Goal: Navigation & Orientation: Find specific page/section

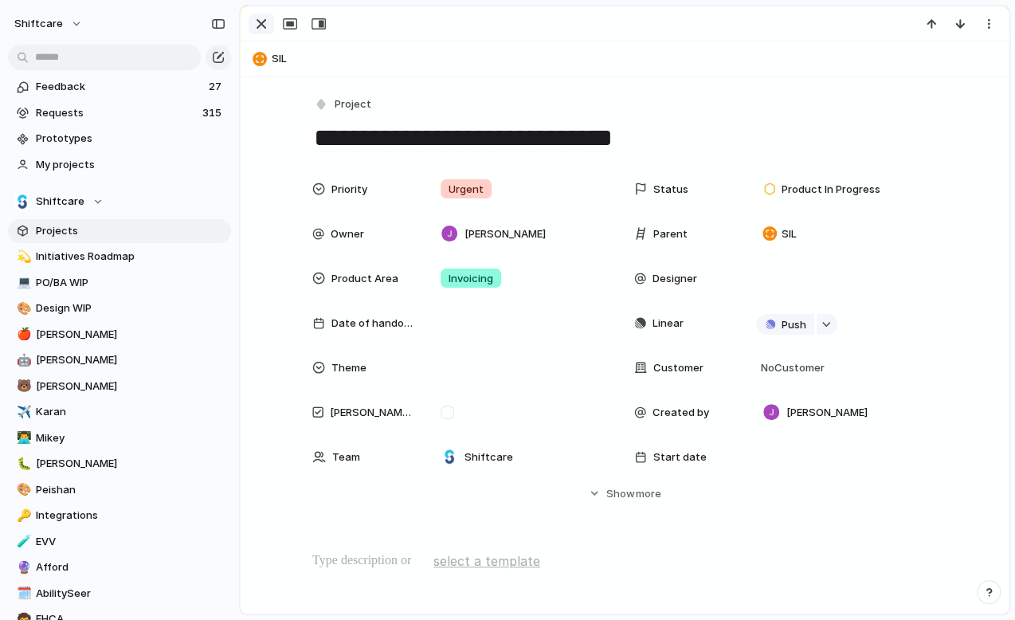
scroll to position [1579, 0]
click at [262, 27] on div "button" at bounding box center [261, 23] width 19 height 19
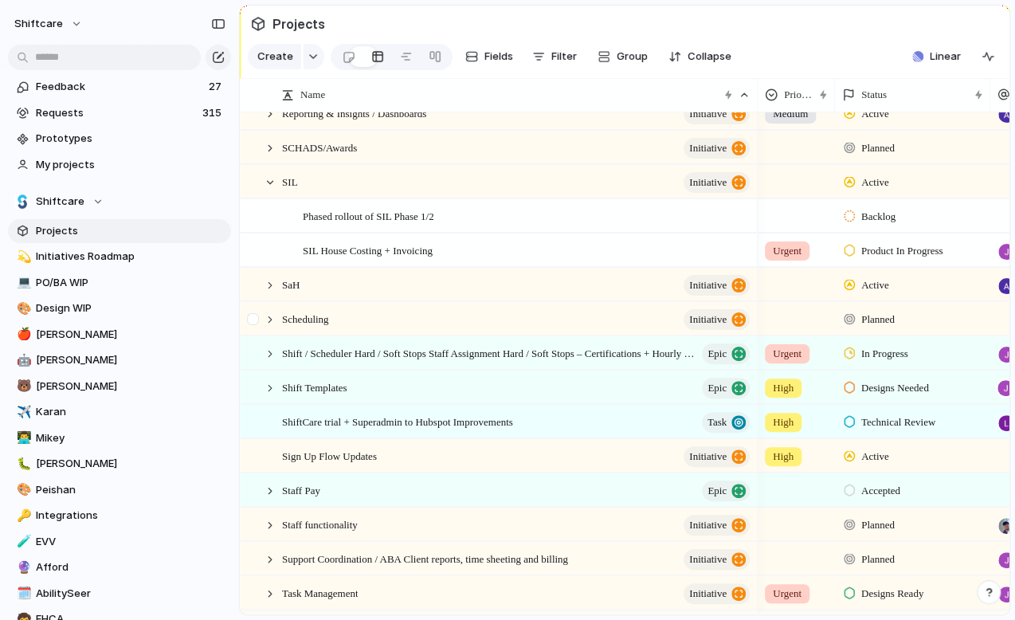
scroll to position [1754, 0]
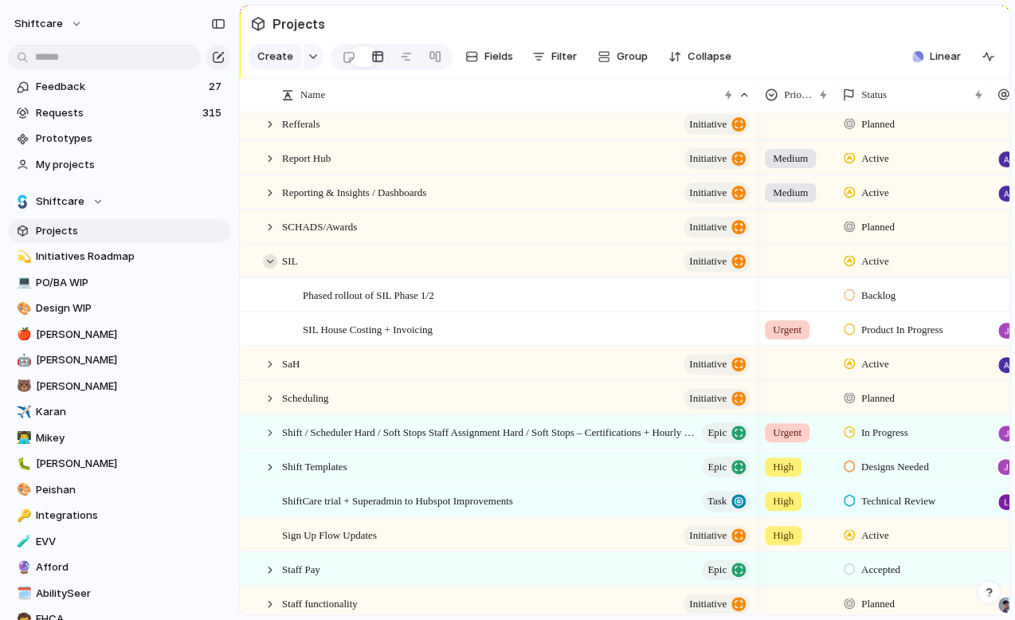
click at [271, 263] on div at bounding box center [270, 261] width 14 height 14
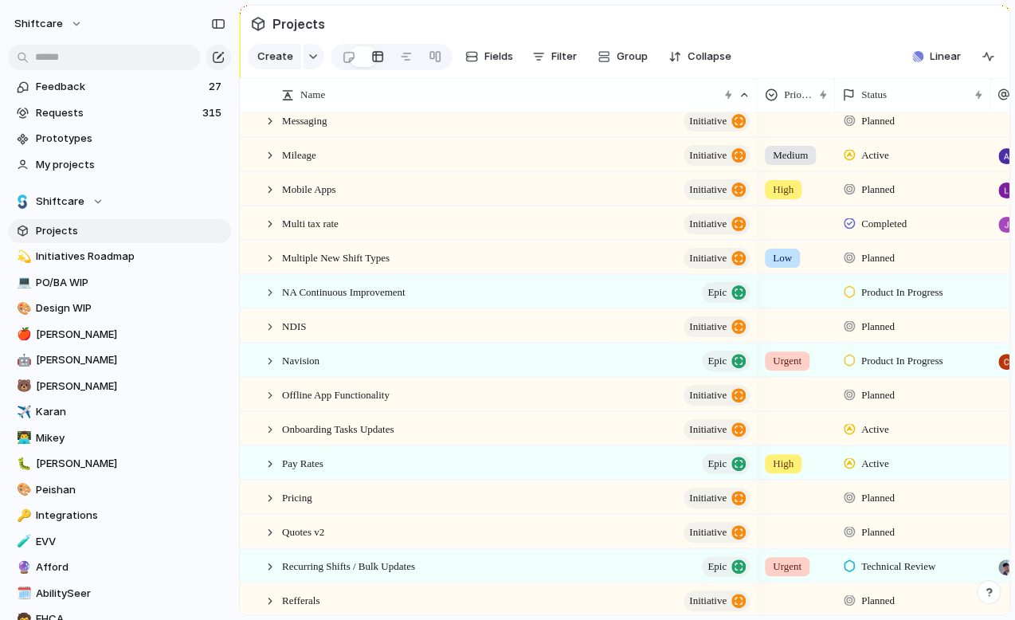
scroll to position [1255, 0]
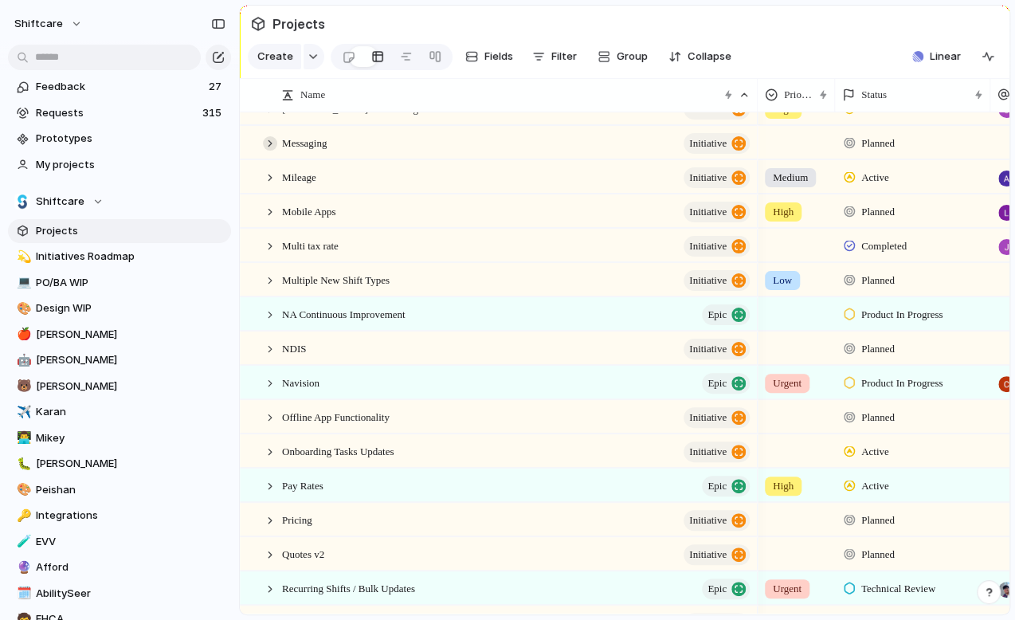
click at [268, 144] on div at bounding box center [270, 143] width 14 height 14
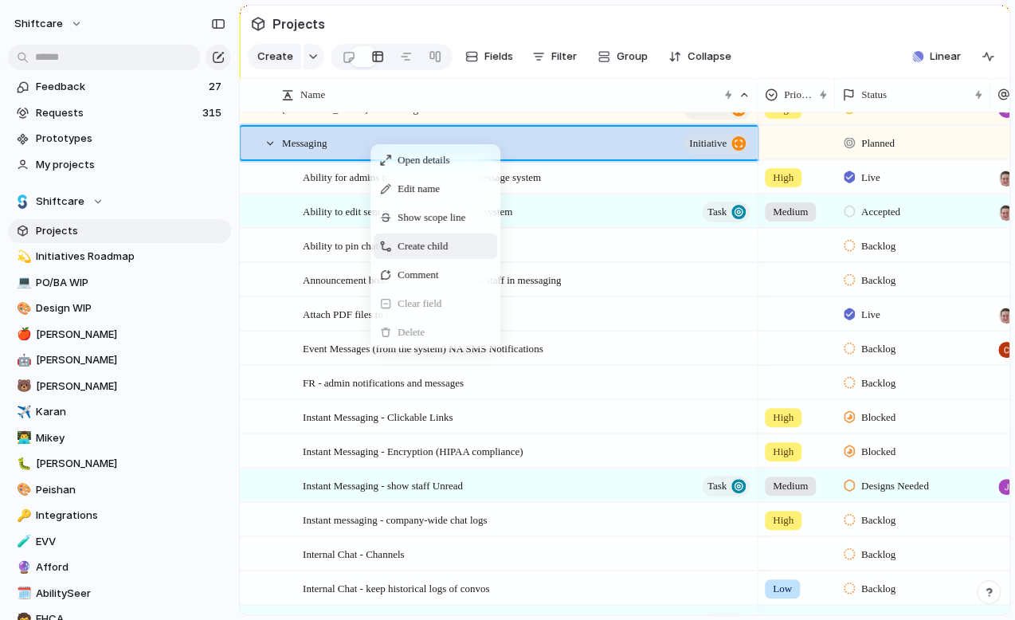
click at [406, 244] on span "Create child" at bounding box center [423, 246] width 50 height 16
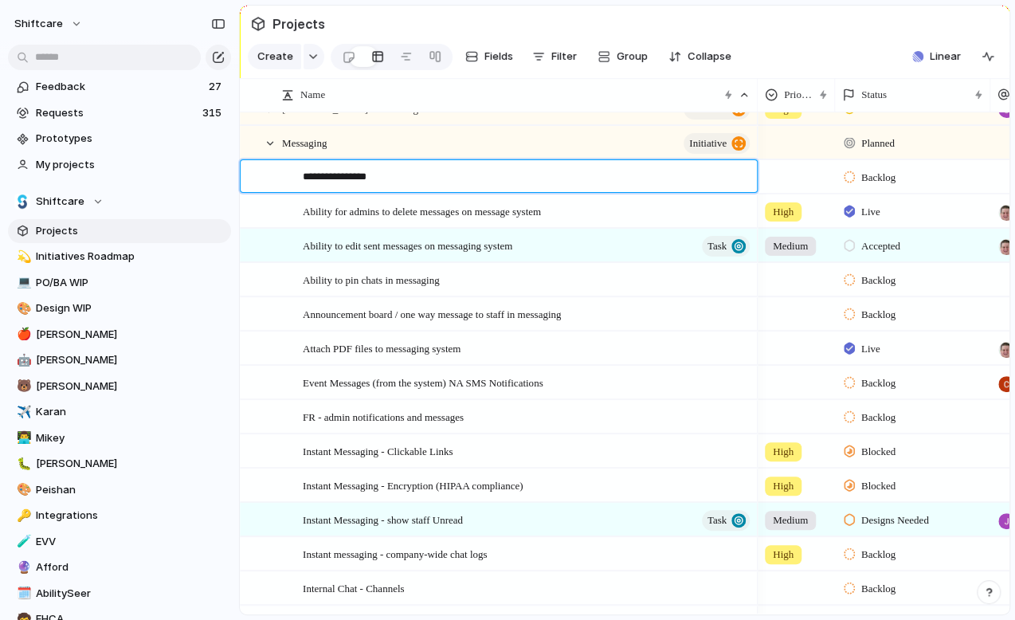
type textarea "**********"
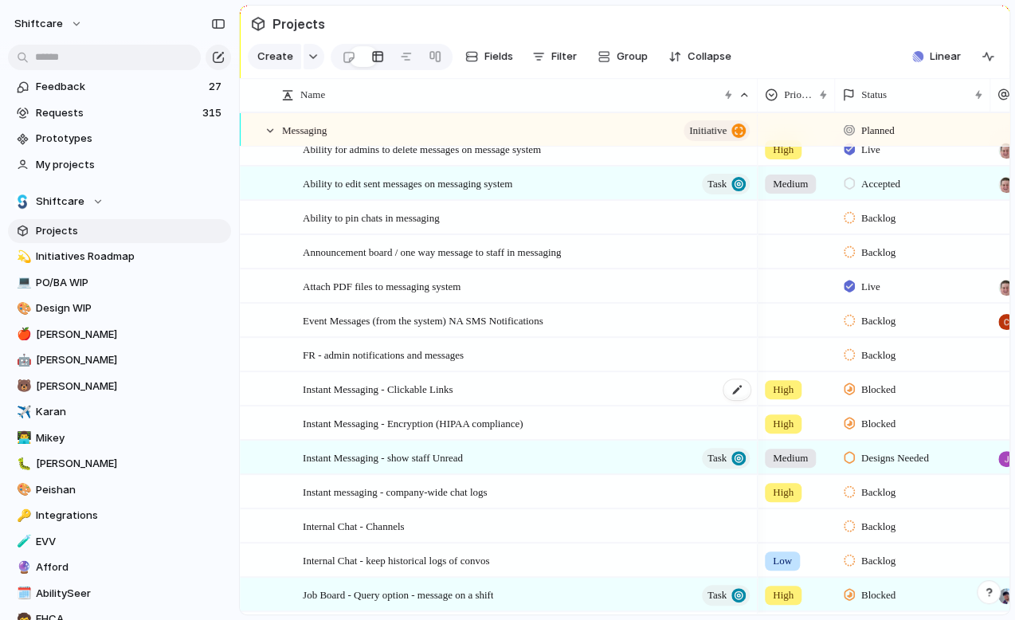
scroll to position [0, 0]
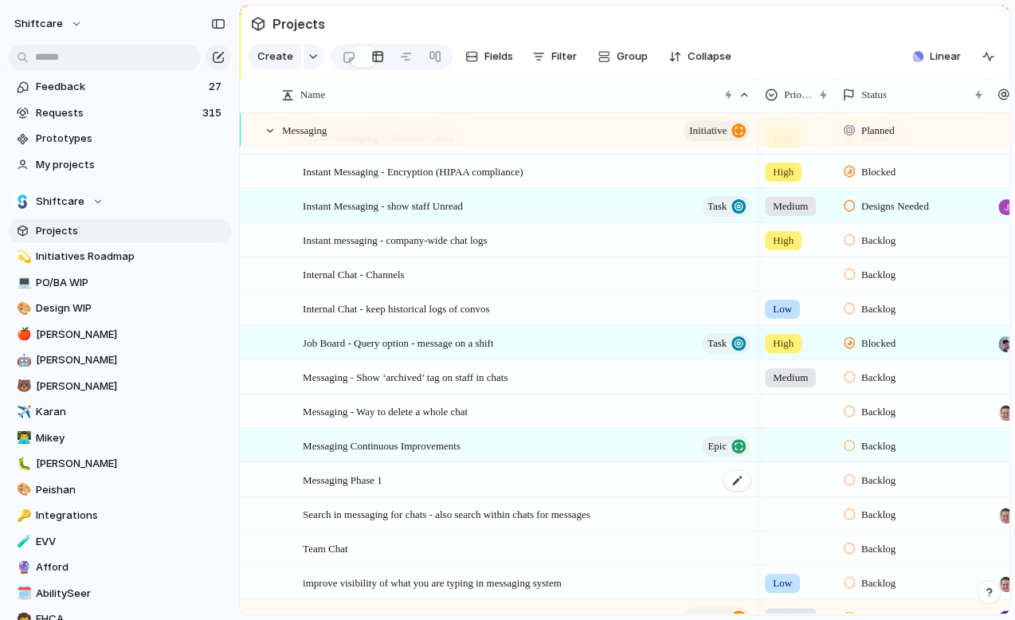
click at [440, 475] on div "Messaging Phase 1" at bounding box center [527, 480] width 449 height 33
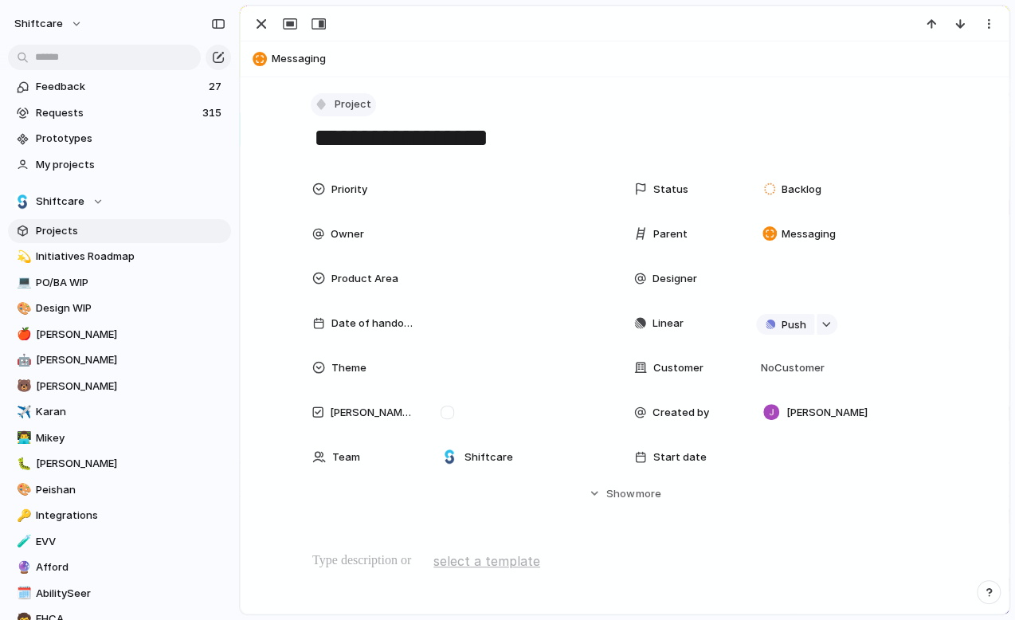
click at [324, 100] on div "button" at bounding box center [321, 104] width 14 height 14
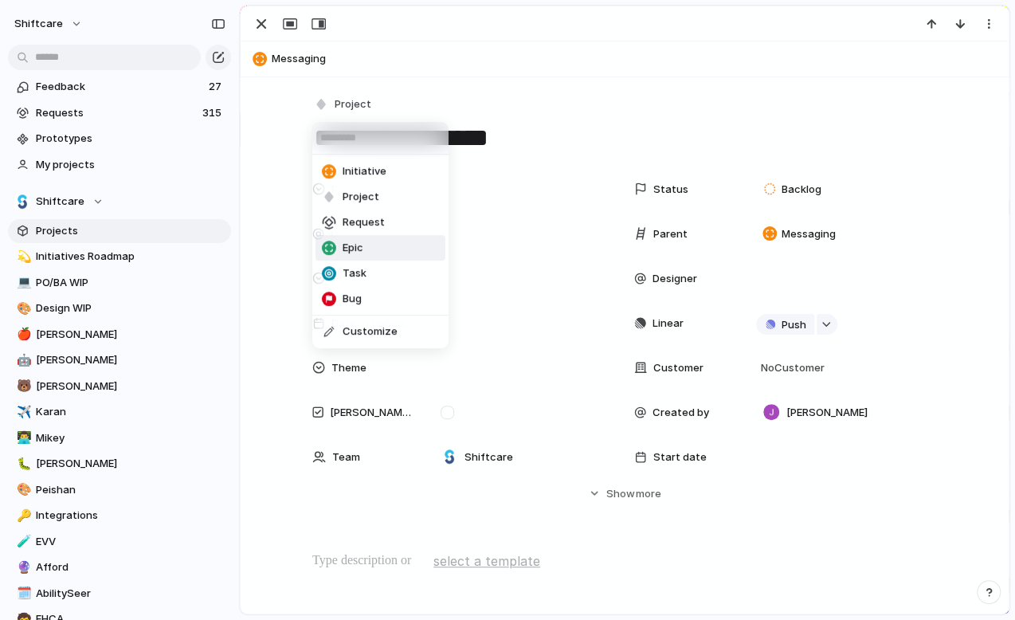
click at [359, 249] on span "Epic" at bounding box center [353, 248] width 21 height 16
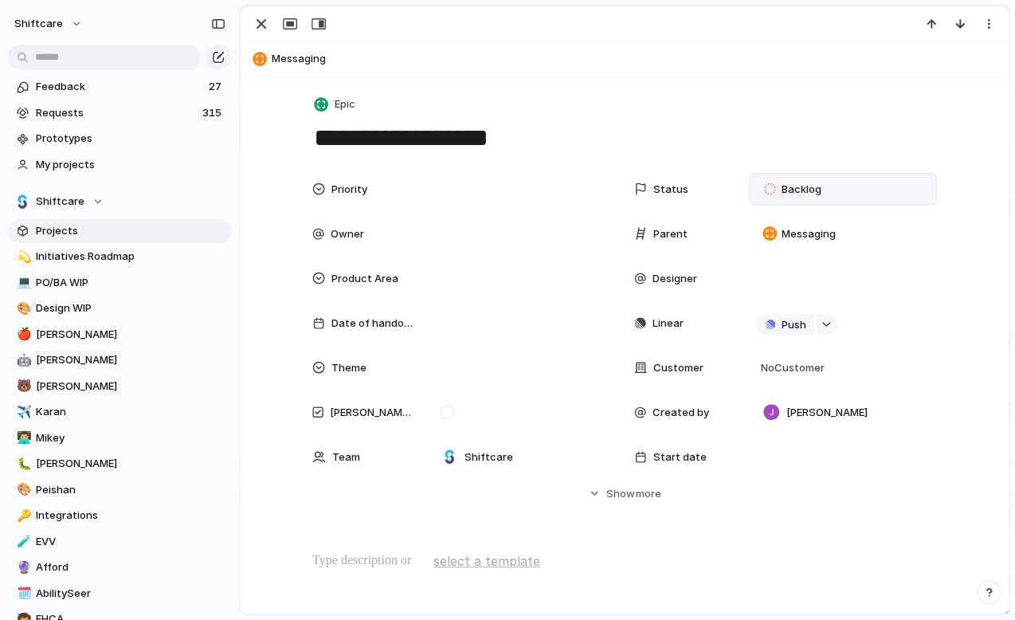
click at [808, 192] on span "Backlog" at bounding box center [802, 190] width 40 height 16
click at [261, 23] on div "Backlog Accepted Product In Progress Designs Needed Design In Progress Designs …" at bounding box center [507, 310] width 1015 height 620
click at [261, 26] on div "button" at bounding box center [261, 23] width 19 height 19
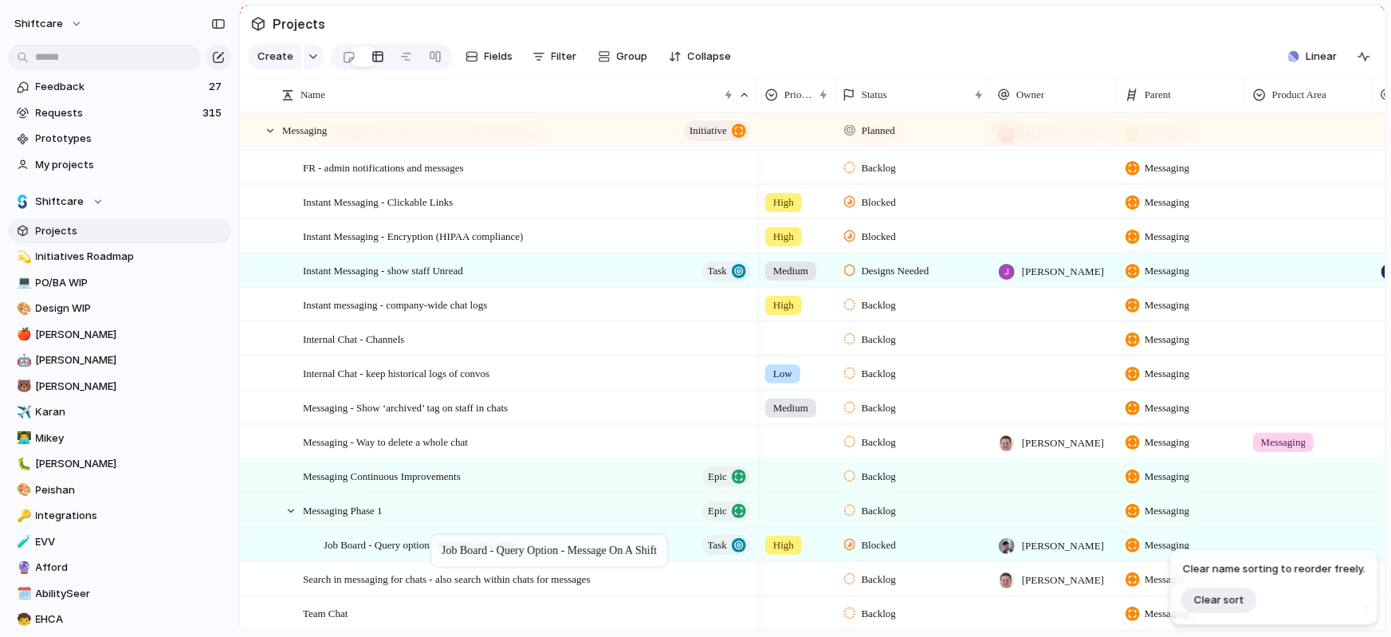
drag, startPoint x: 441, startPoint y: 402, endPoint x: 439, endPoint y: 538, distance: 136.3
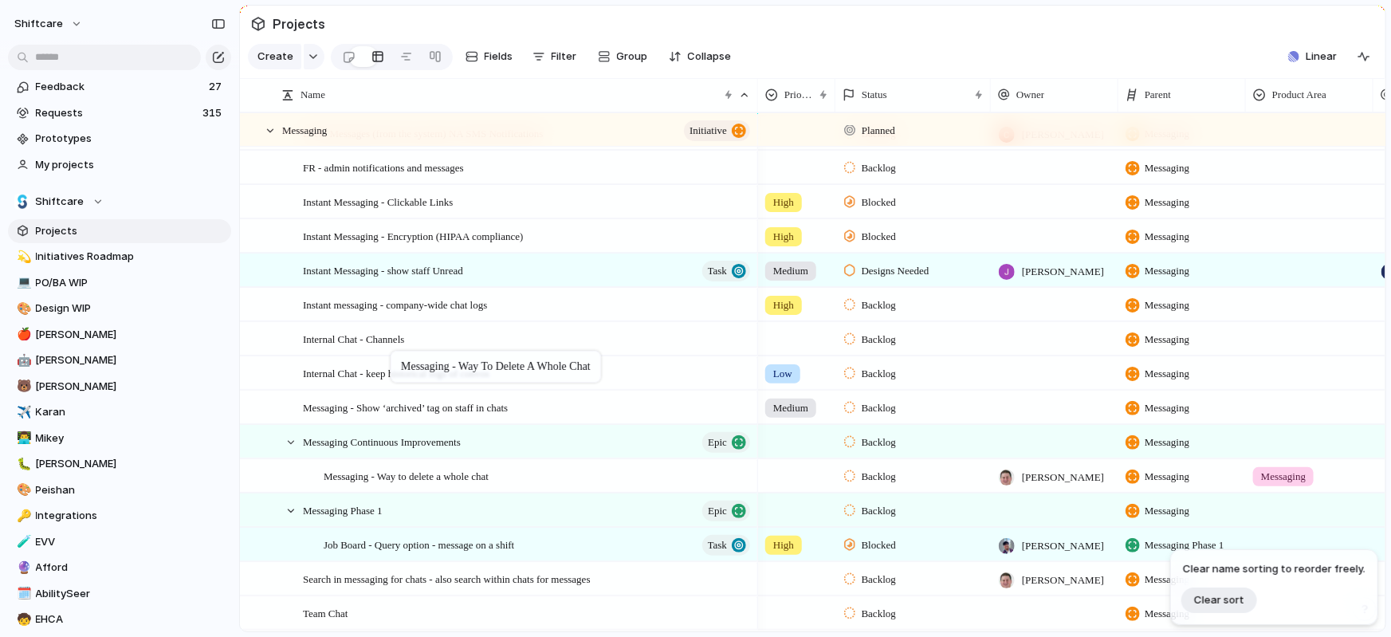
drag, startPoint x: 394, startPoint y: 442, endPoint x: 398, endPoint y: 355, distance: 87.8
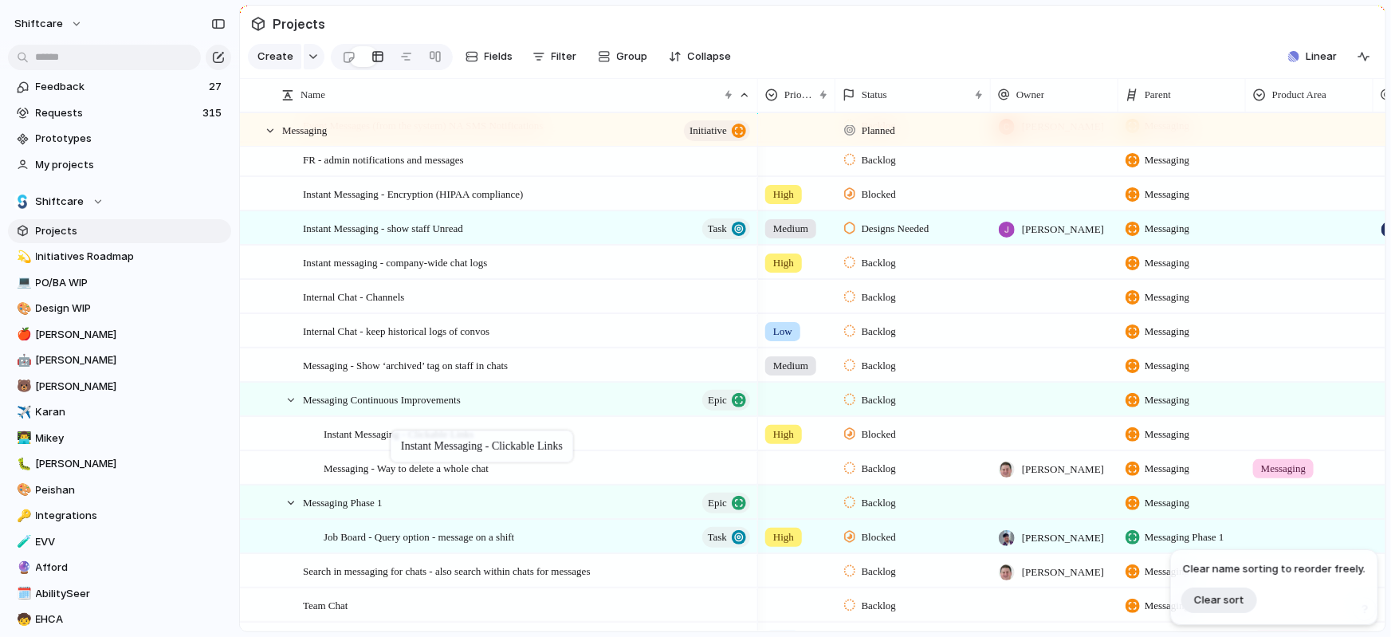
drag, startPoint x: 391, startPoint y: 194, endPoint x: 398, endPoint y: 433, distance: 240.0
click at [399, 424] on span "Instant Messaging - Clickable Links" at bounding box center [399, 433] width 150 height 18
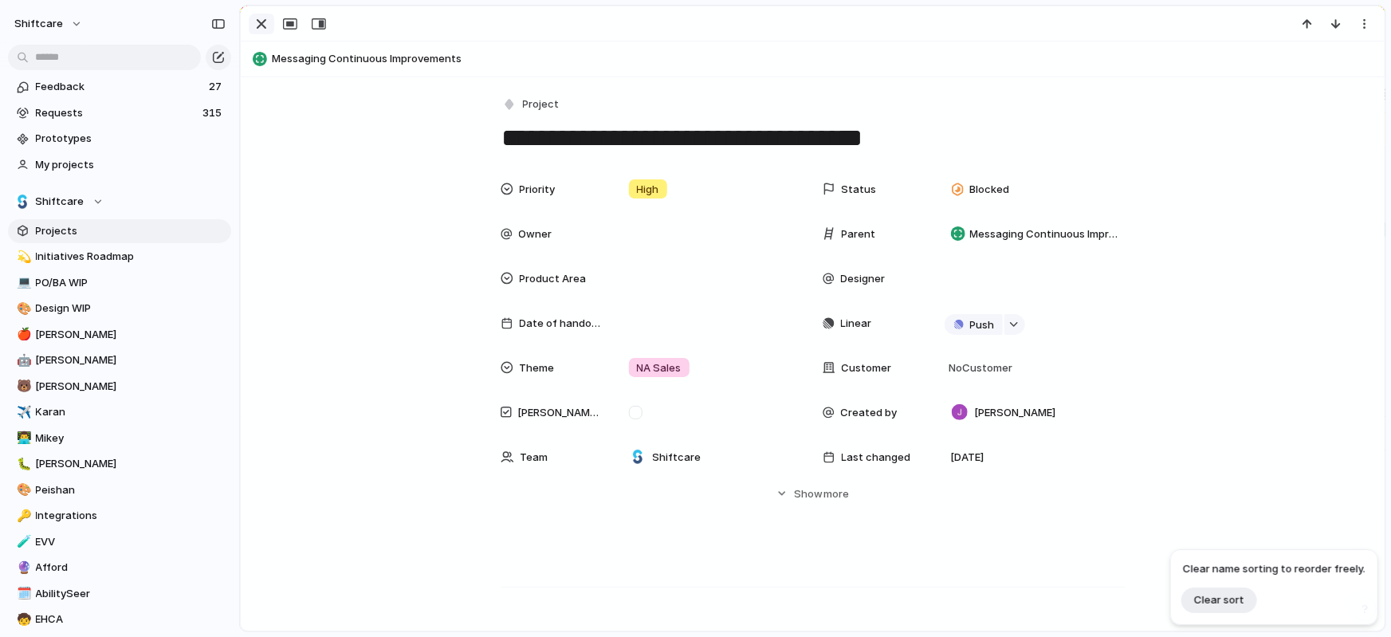
click at [259, 25] on div "button" at bounding box center [261, 23] width 19 height 19
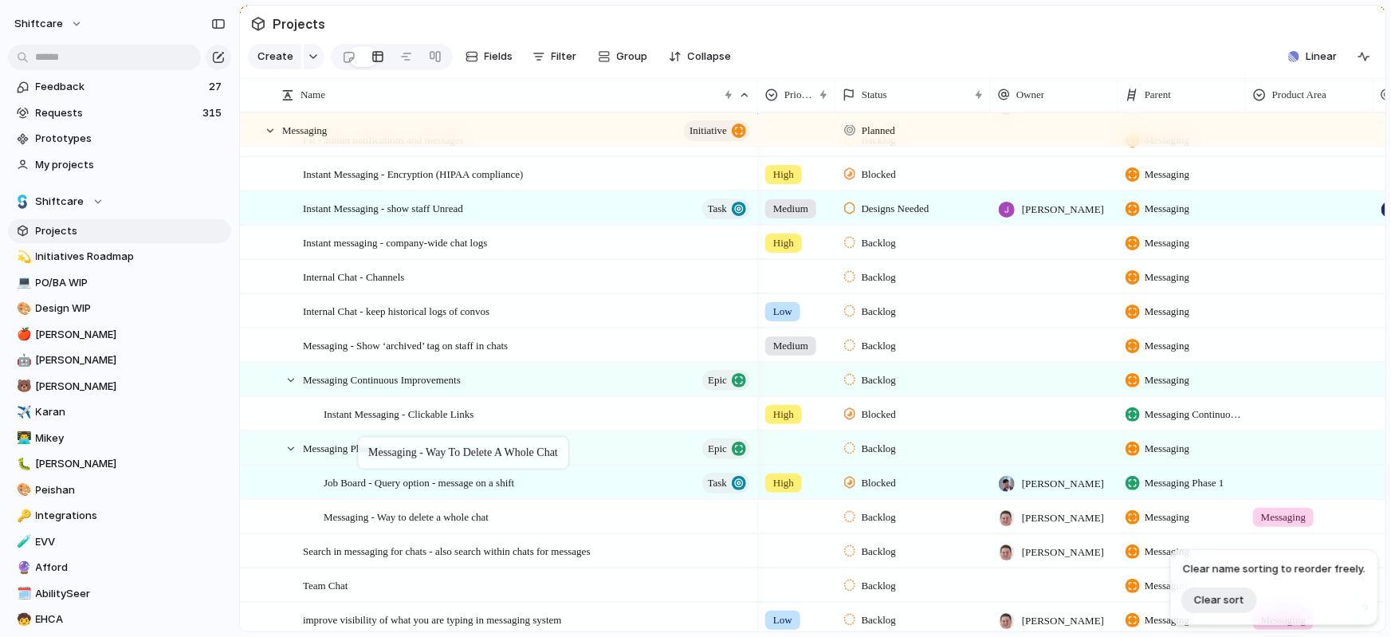
drag, startPoint x: 382, startPoint y: 513, endPoint x: 366, endPoint y: 440, distance: 75.2
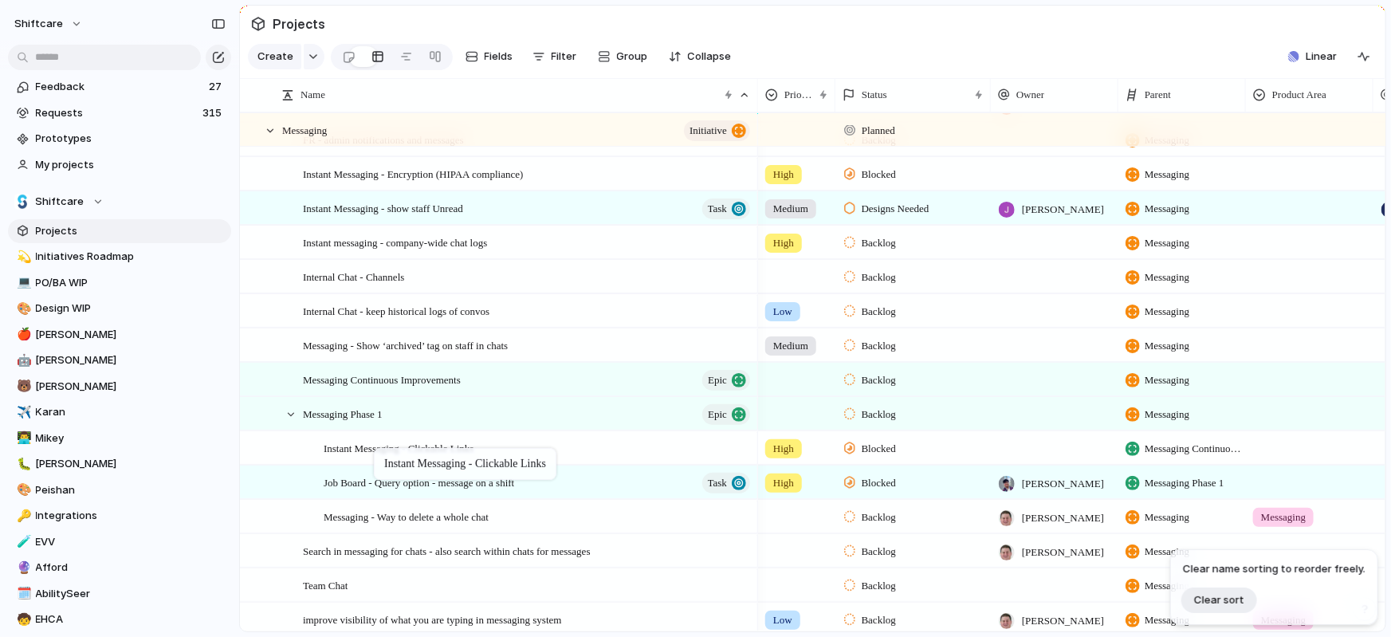
drag, startPoint x: 382, startPoint y: 421, endPoint x: 382, endPoint y: 451, distance: 30.3
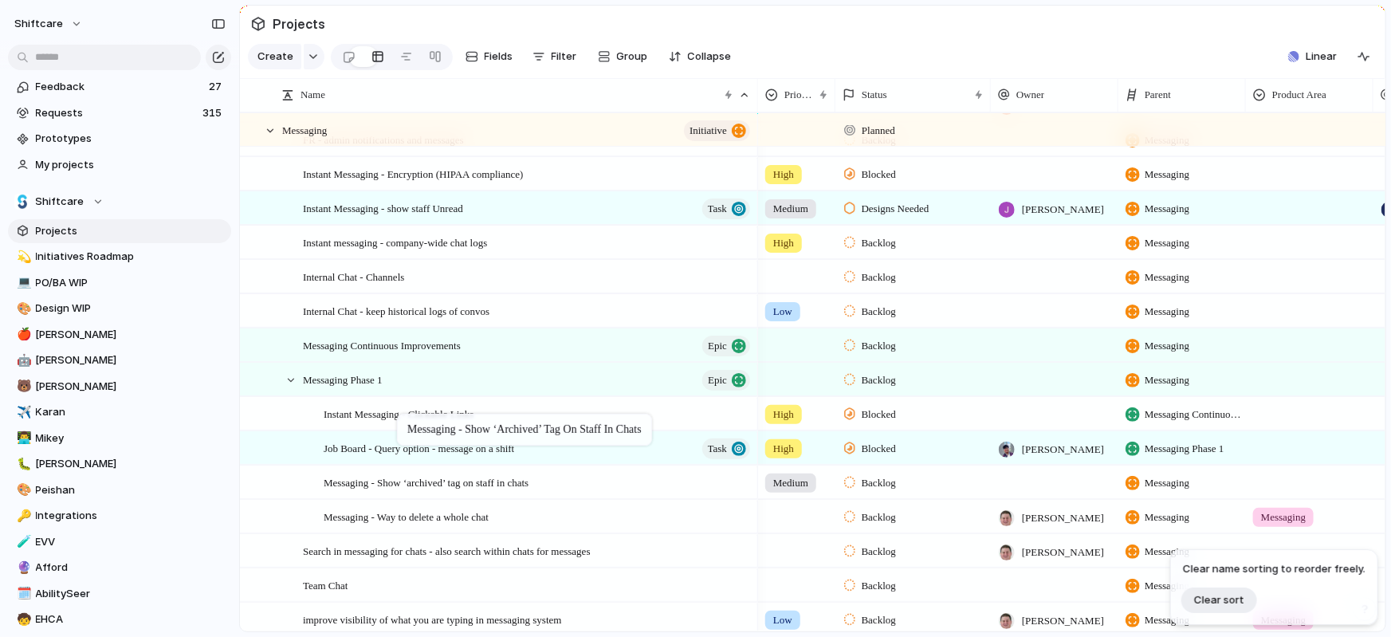
drag, startPoint x: 408, startPoint y: 344, endPoint x: 405, endPoint y: 417, distance: 72.6
drag, startPoint x: 366, startPoint y: 550, endPoint x: 357, endPoint y: 370, distance: 180.3
click at [436, 446] on span "Job Board - Query option - message on a shift" at bounding box center [419, 447] width 190 height 18
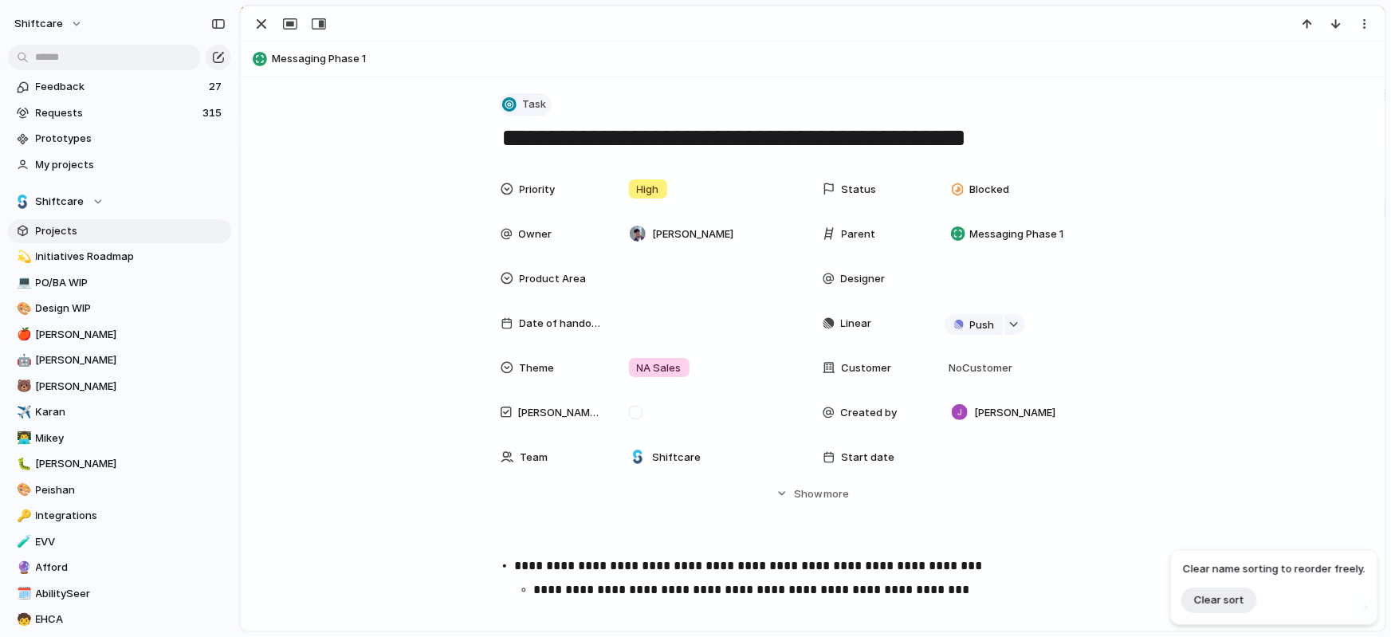
click at [531, 113] on button "Task" at bounding box center [525, 104] width 53 height 23
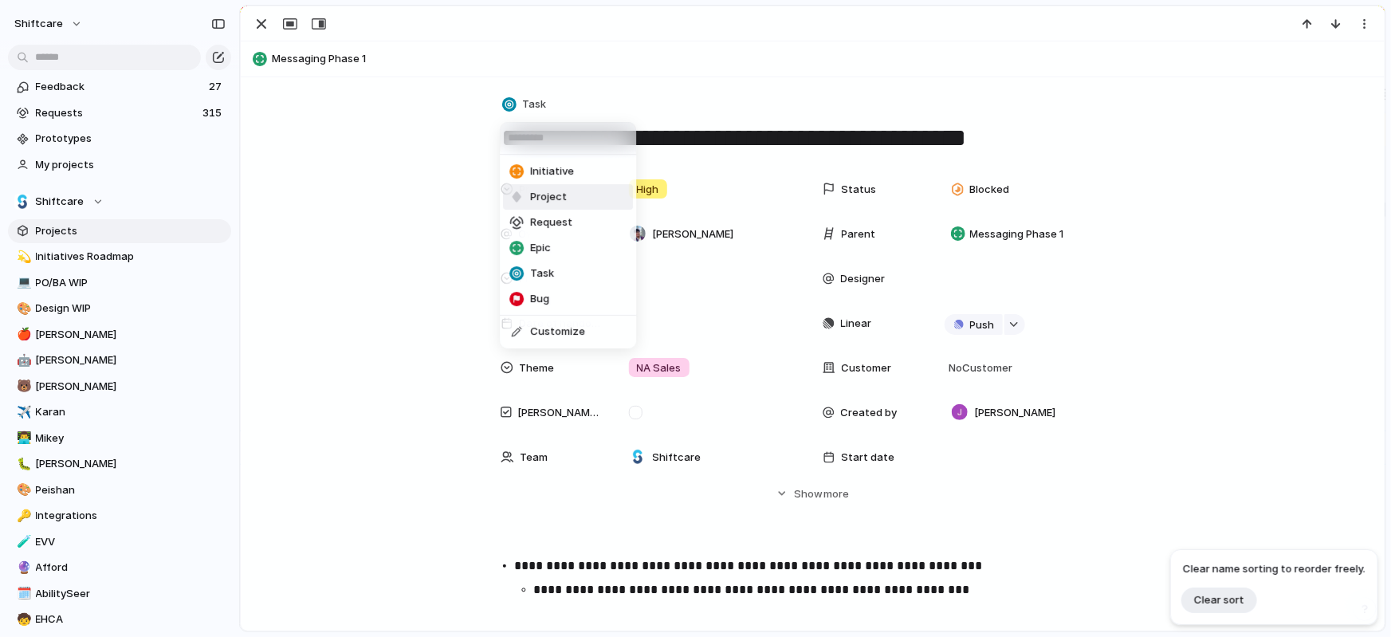
click at [539, 202] on span "Project" at bounding box center [548, 197] width 37 height 16
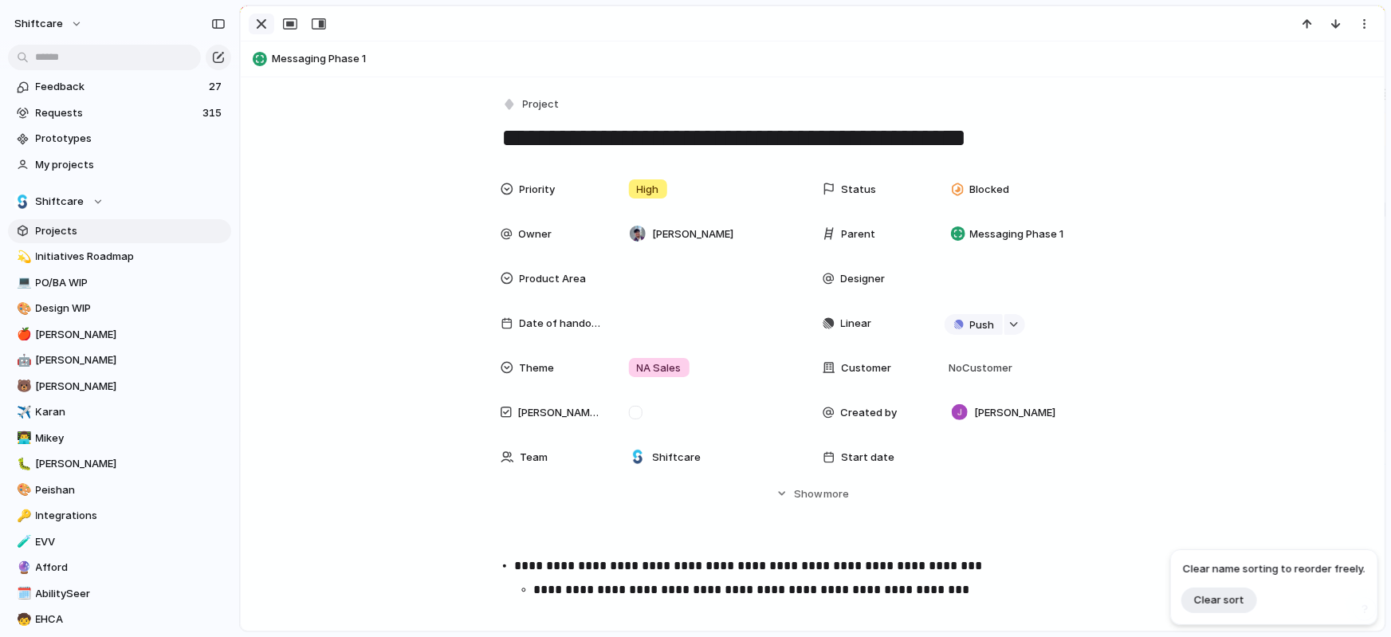
click at [261, 31] on div "button" at bounding box center [261, 23] width 19 height 19
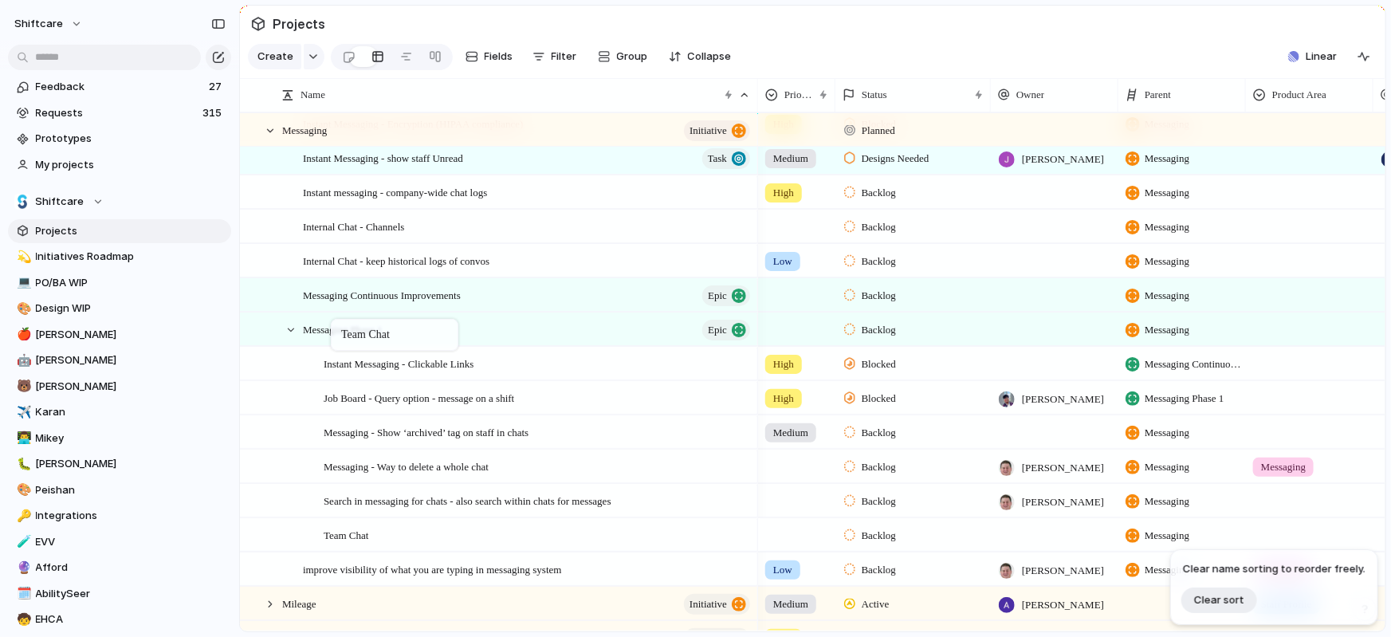
drag, startPoint x: 325, startPoint y: 543, endPoint x: 339, endPoint y: 322, distance: 222.0
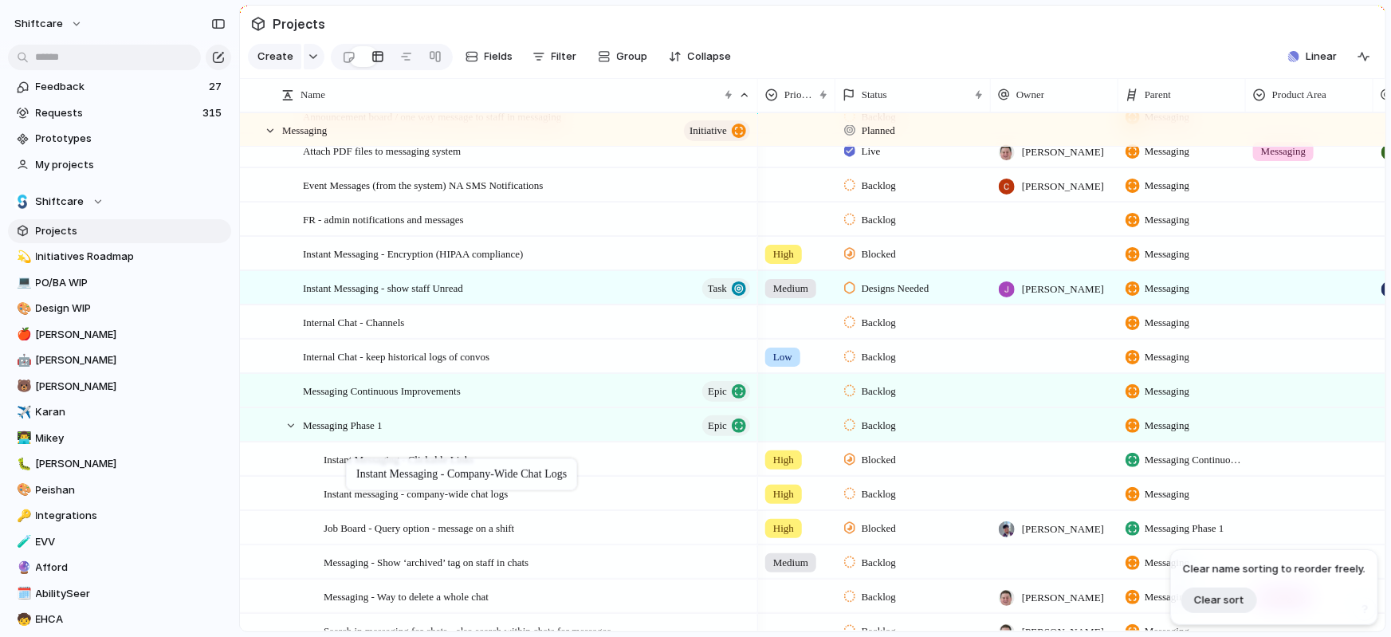
drag, startPoint x: 351, startPoint y: 328, endPoint x: 355, endPoint y: 437, distance: 108.4
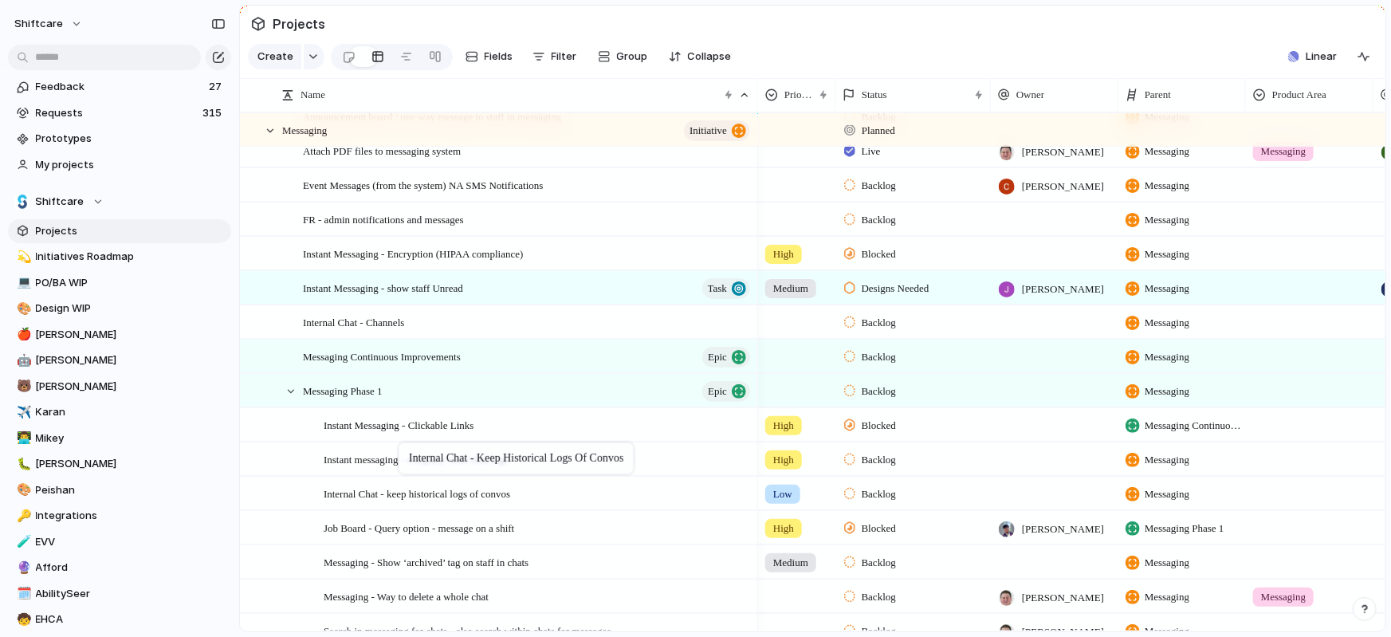
drag, startPoint x: 403, startPoint y: 353, endPoint x: 406, endPoint y: 447, distance: 94.1
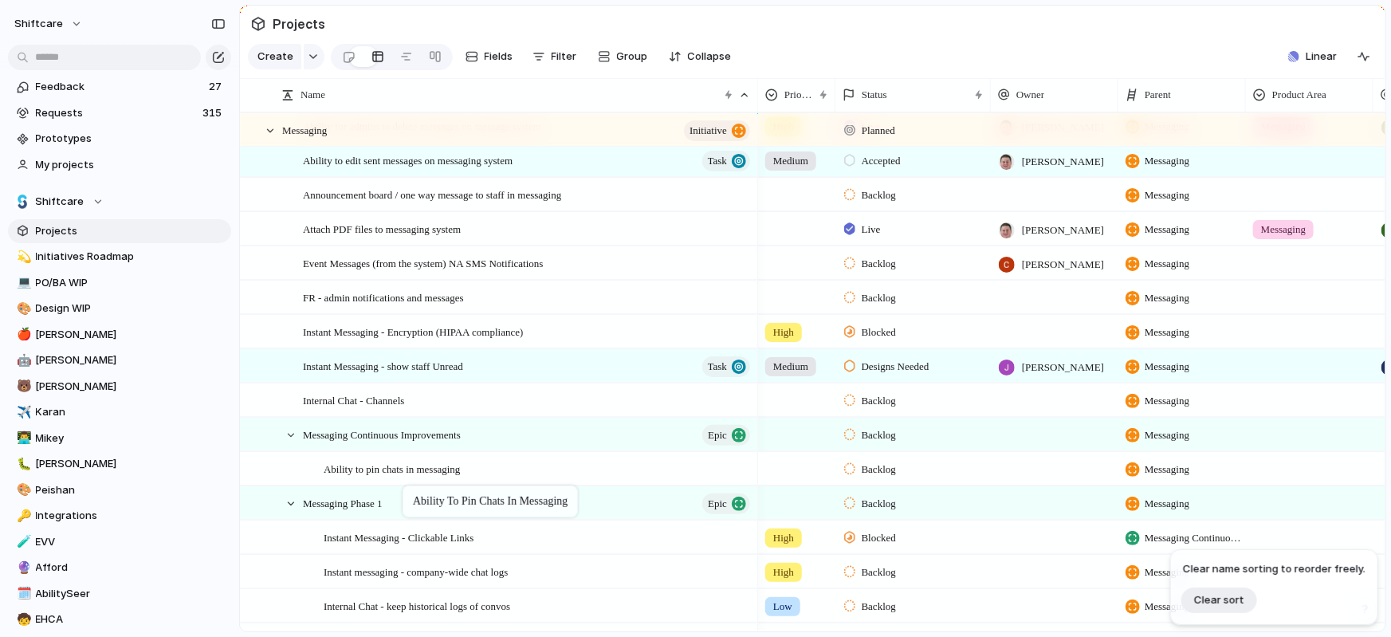
drag, startPoint x: 390, startPoint y: 194, endPoint x: 409, endPoint y: 490, distance: 297.0
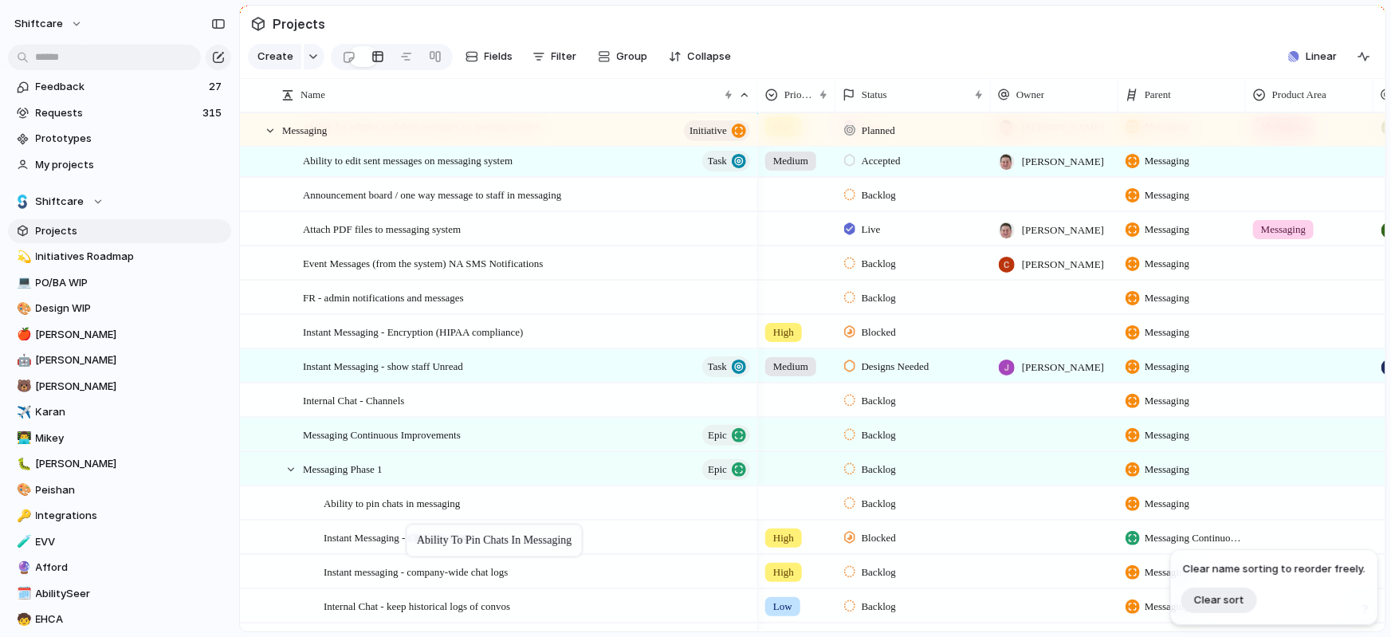
drag, startPoint x: 412, startPoint y: 471, endPoint x: 414, endPoint y: 529, distance: 58.2
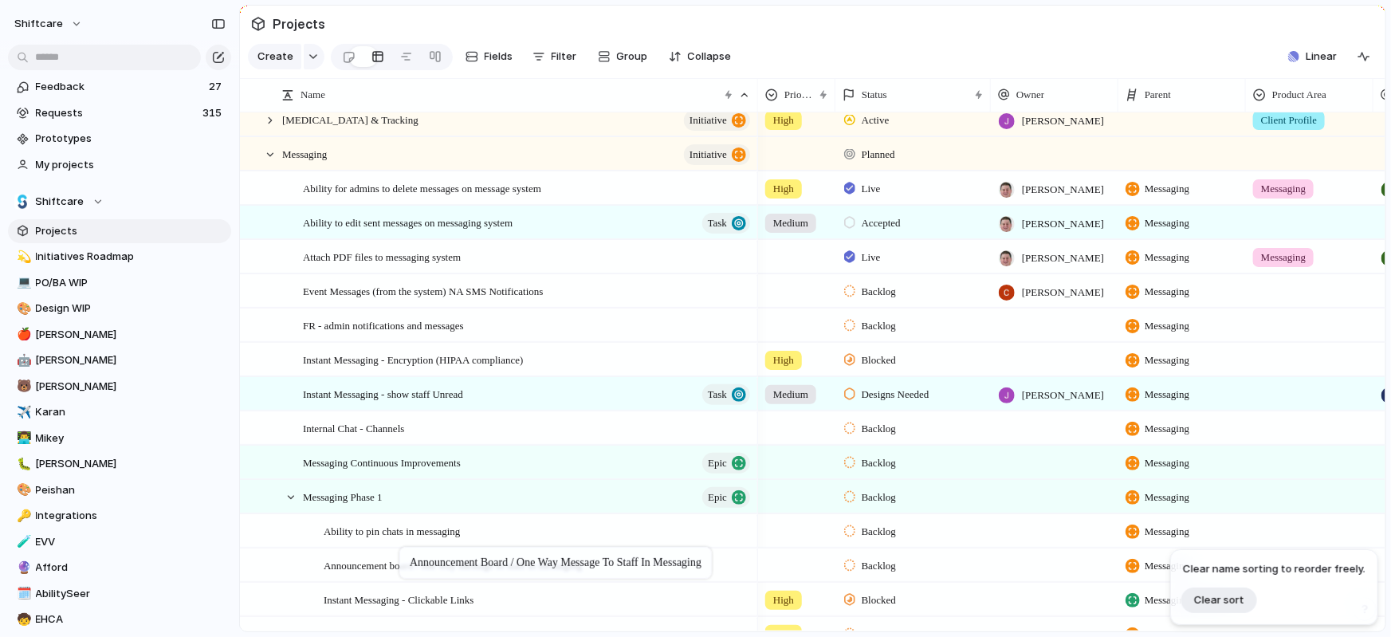
drag, startPoint x: 392, startPoint y: 257, endPoint x: 407, endPoint y: 550, distance: 292.8
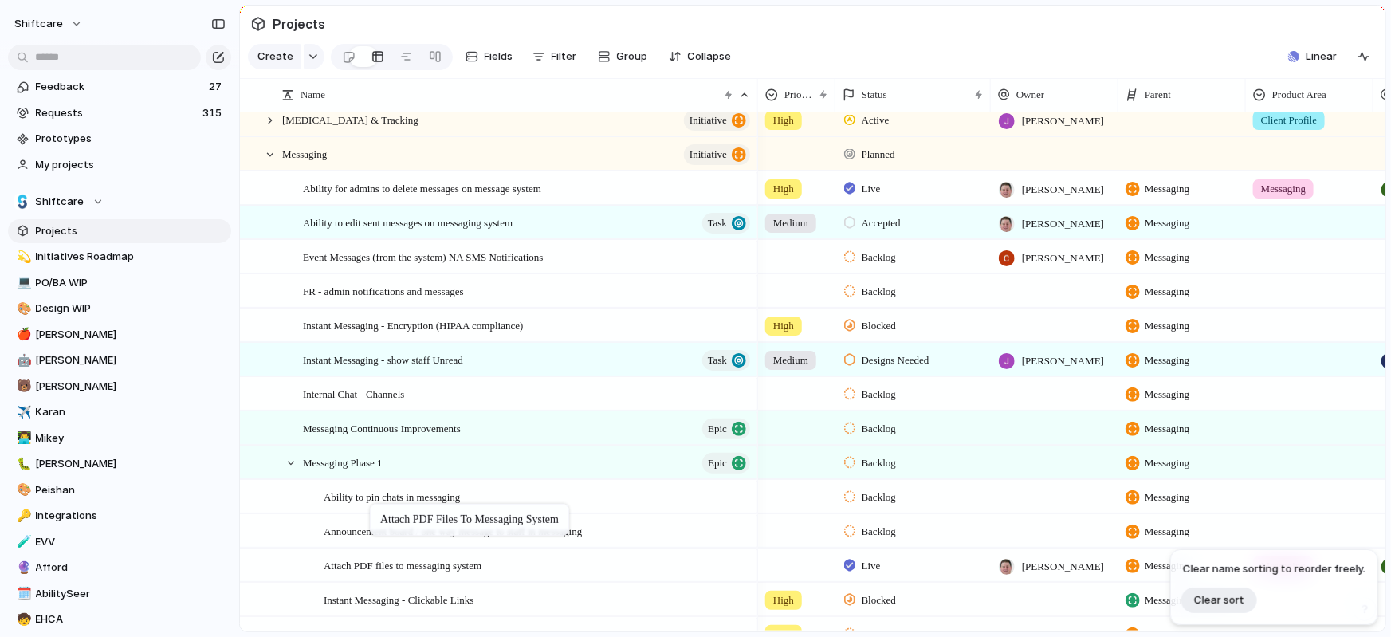
drag, startPoint x: 382, startPoint y: 253, endPoint x: 379, endPoint y: 512, distance: 259.0
click at [671, 458] on div at bounding box center [682, 463] width 27 height 21
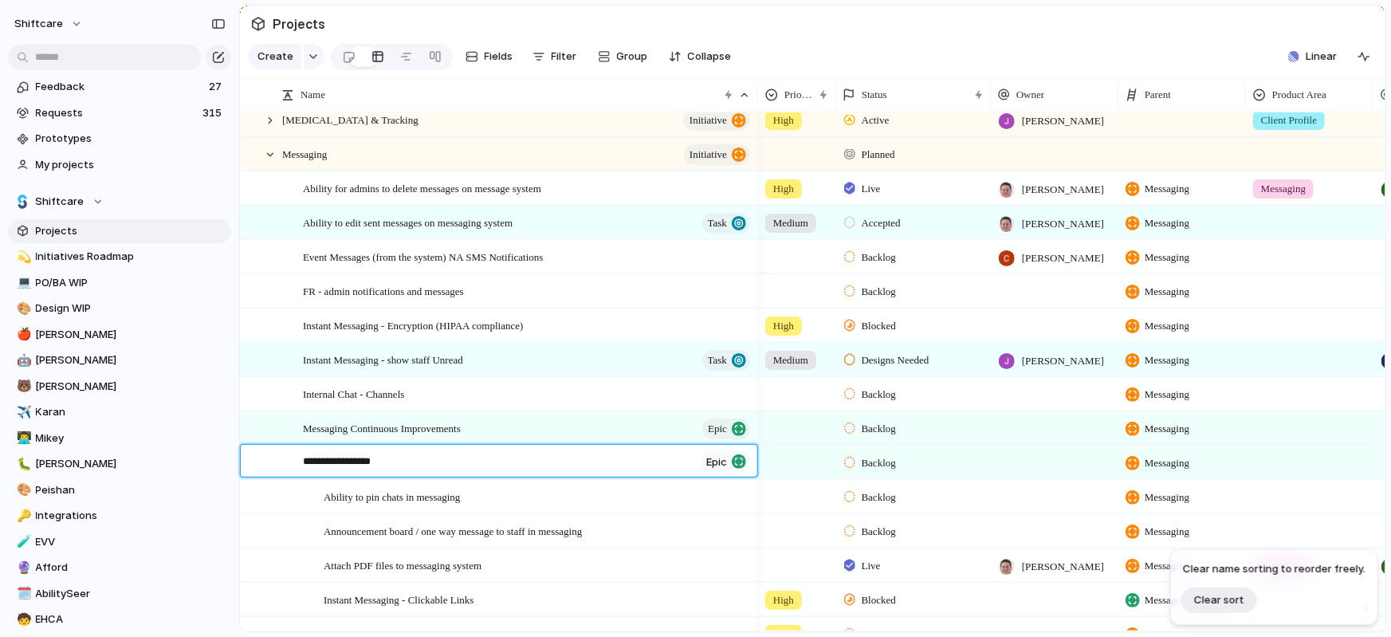
click at [543, 460] on textarea "**********" at bounding box center [498, 462] width 391 height 18
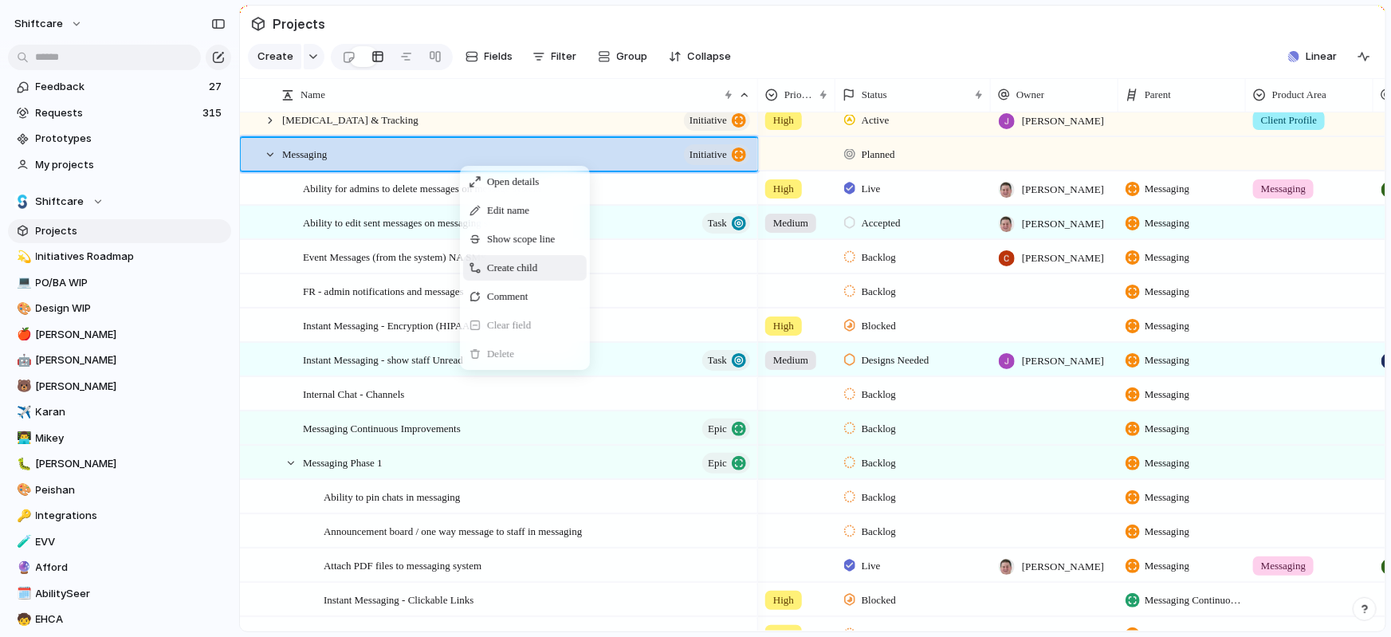
click at [493, 270] on span "Create child" at bounding box center [512, 268] width 50 height 16
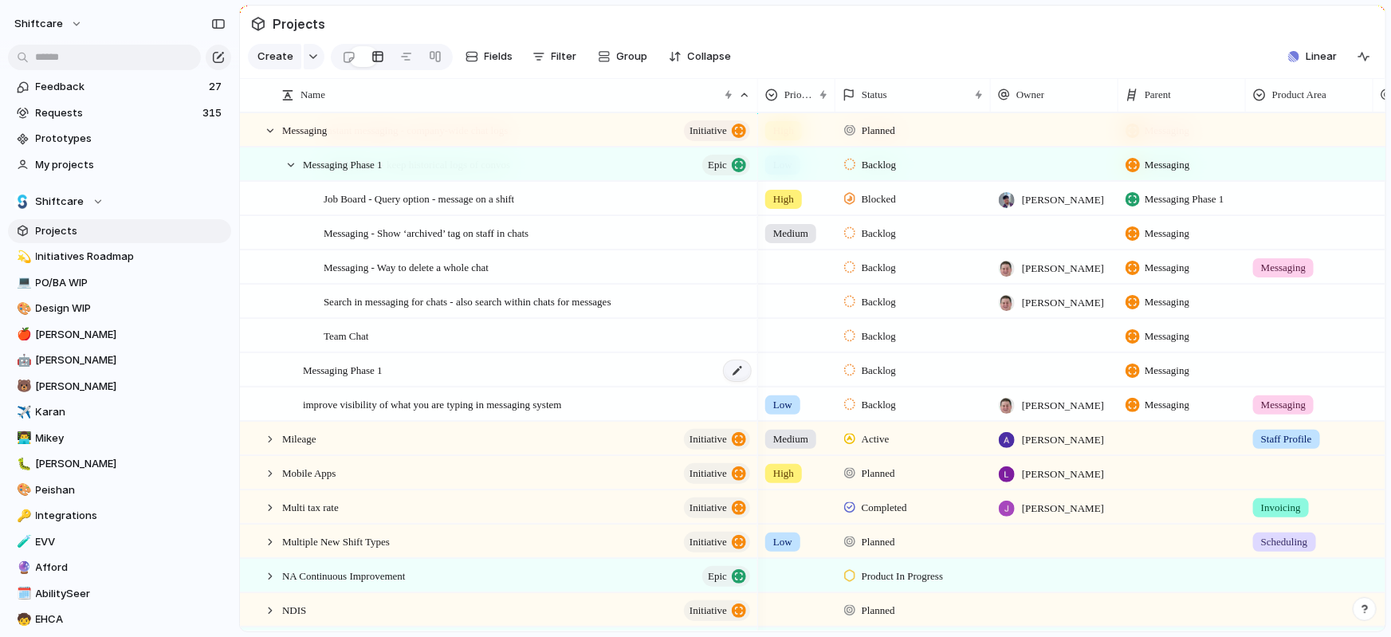
click at [740, 363] on div at bounding box center [737, 370] width 27 height 21
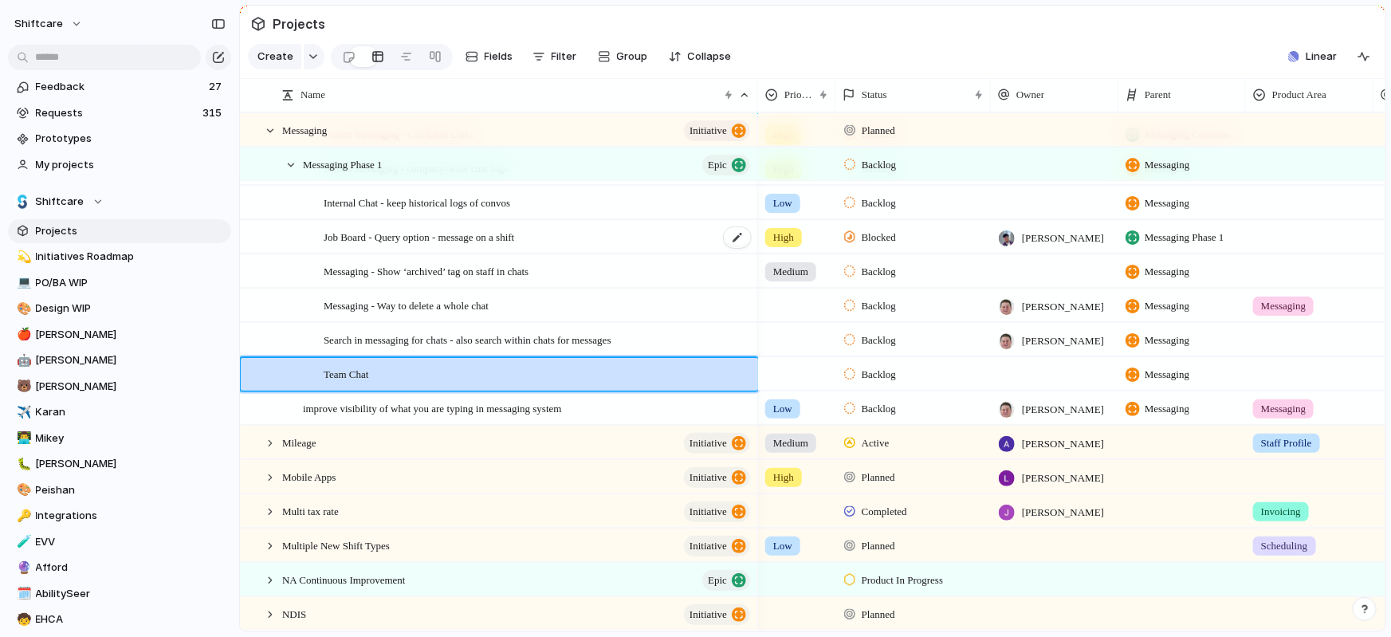
click at [514, 232] on span "Job Board - Query option - message on a shift" at bounding box center [419, 236] width 190 height 18
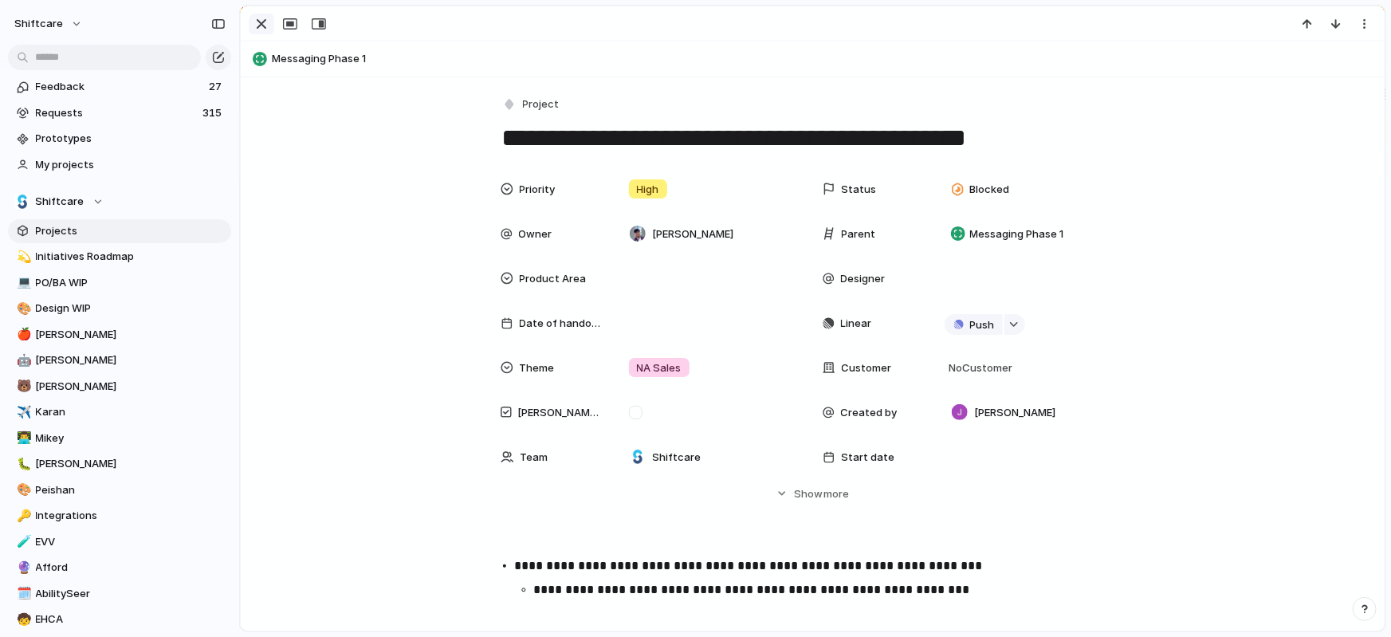
click at [267, 26] on div "button" at bounding box center [261, 23] width 19 height 19
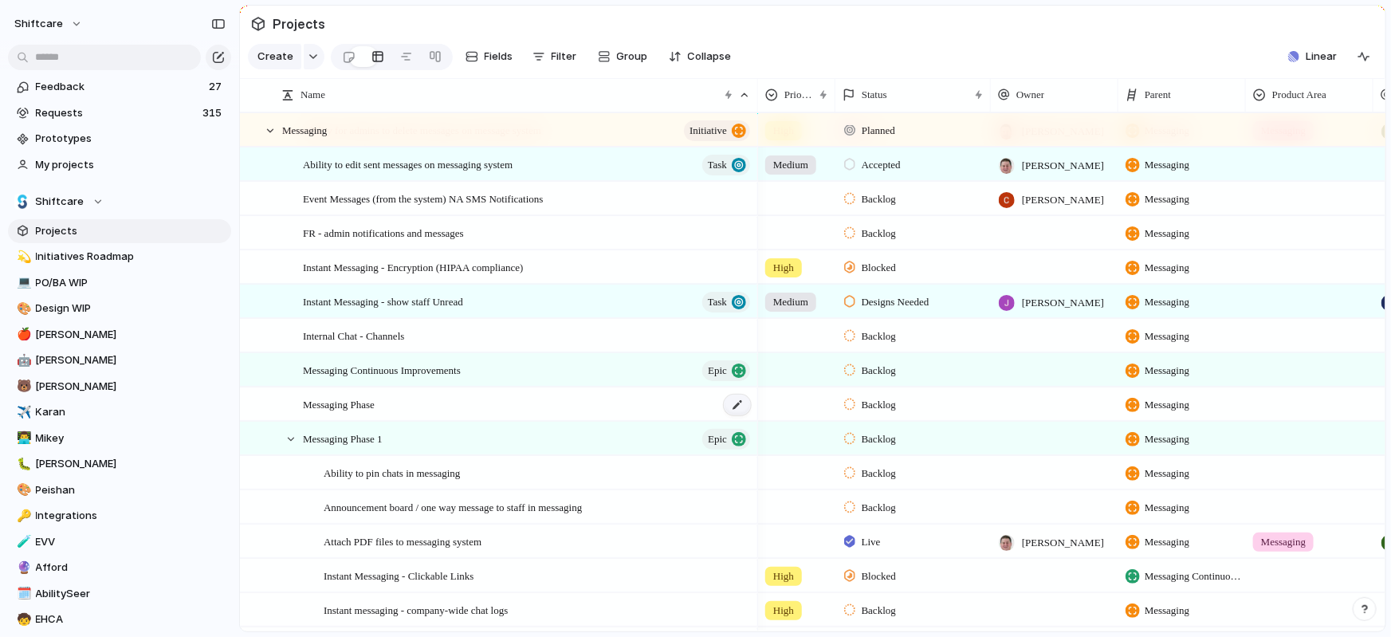
click at [732, 400] on div at bounding box center [737, 404] width 27 height 21
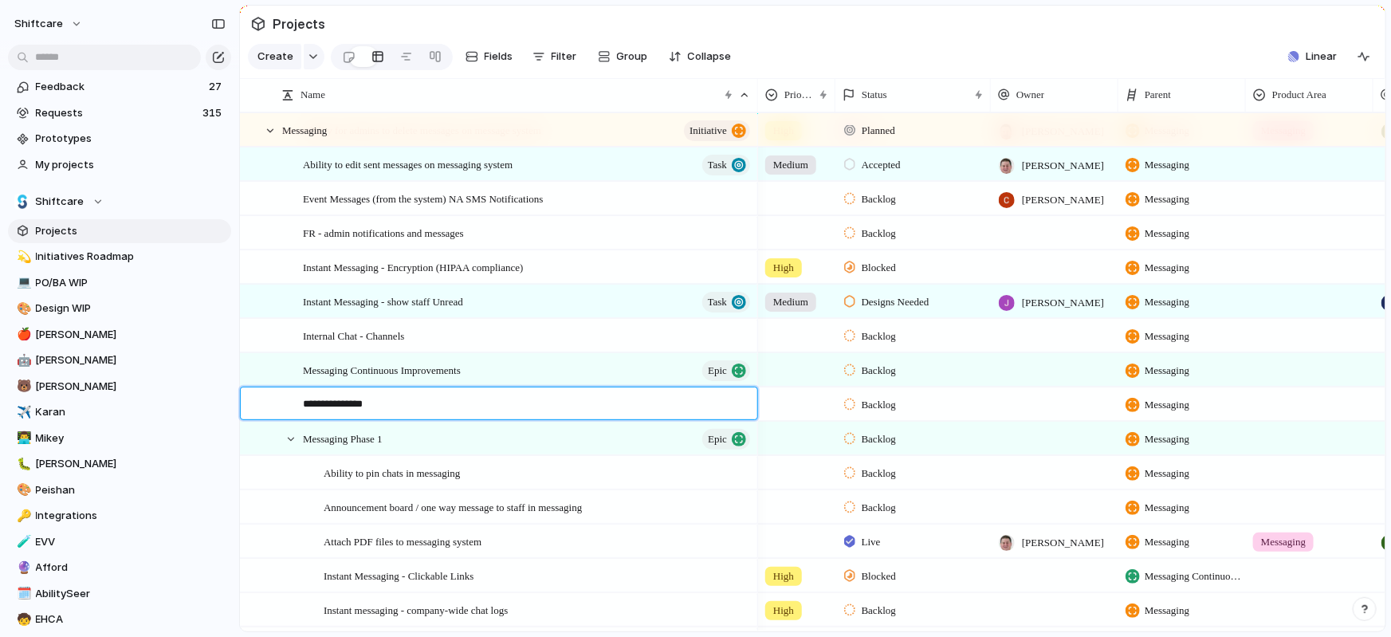
type textarea "**********"
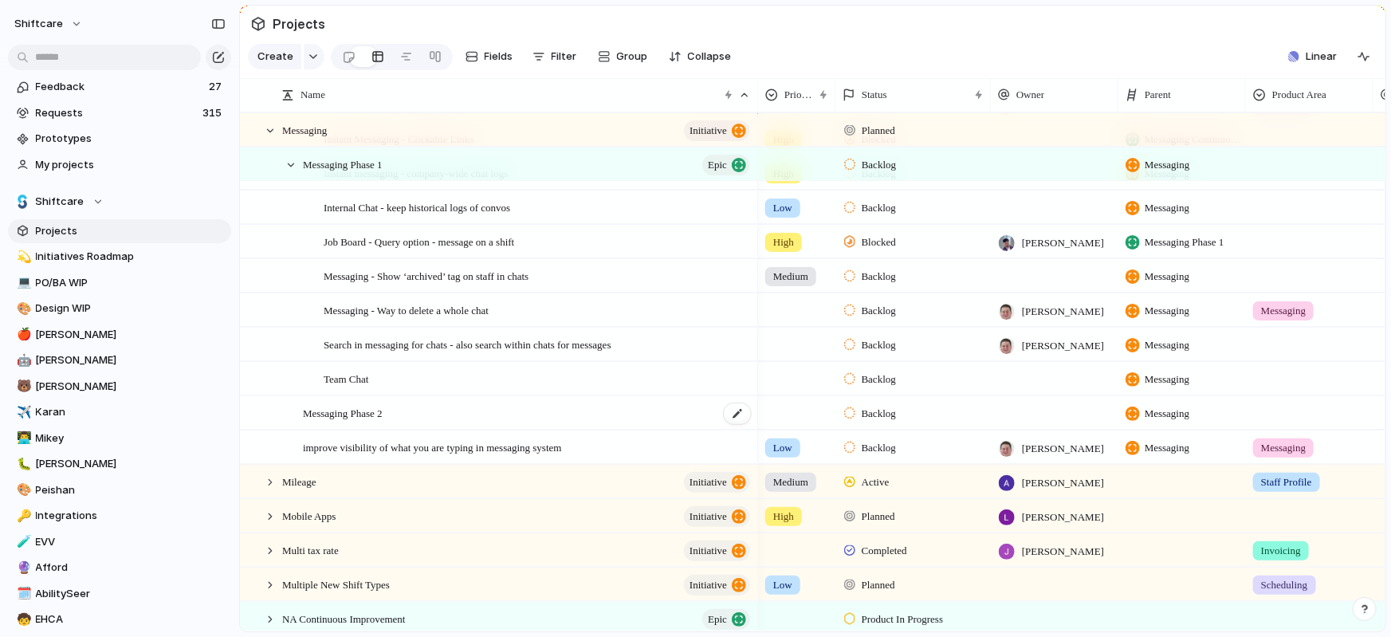
click at [557, 410] on div "Messaging Phase 2" at bounding box center [527, 413] width 449 height 33
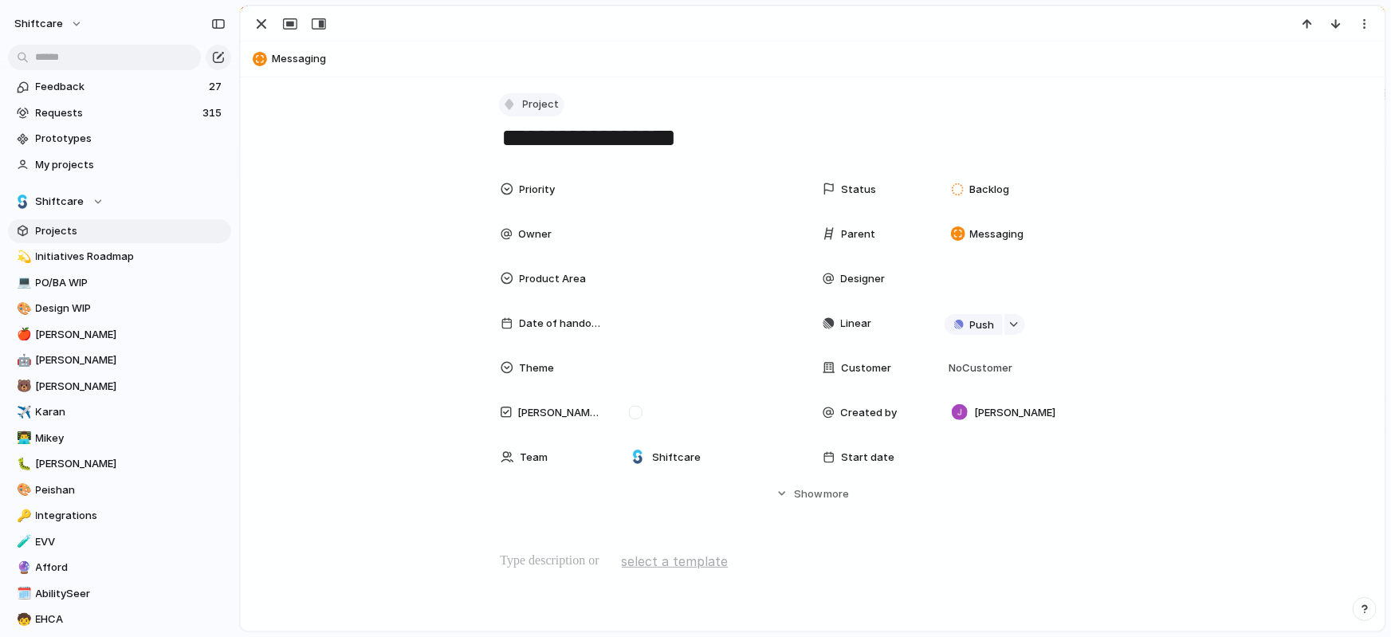
click at [534, 109] on span "Project" at bounding box center [541, 104] width 37 height 16
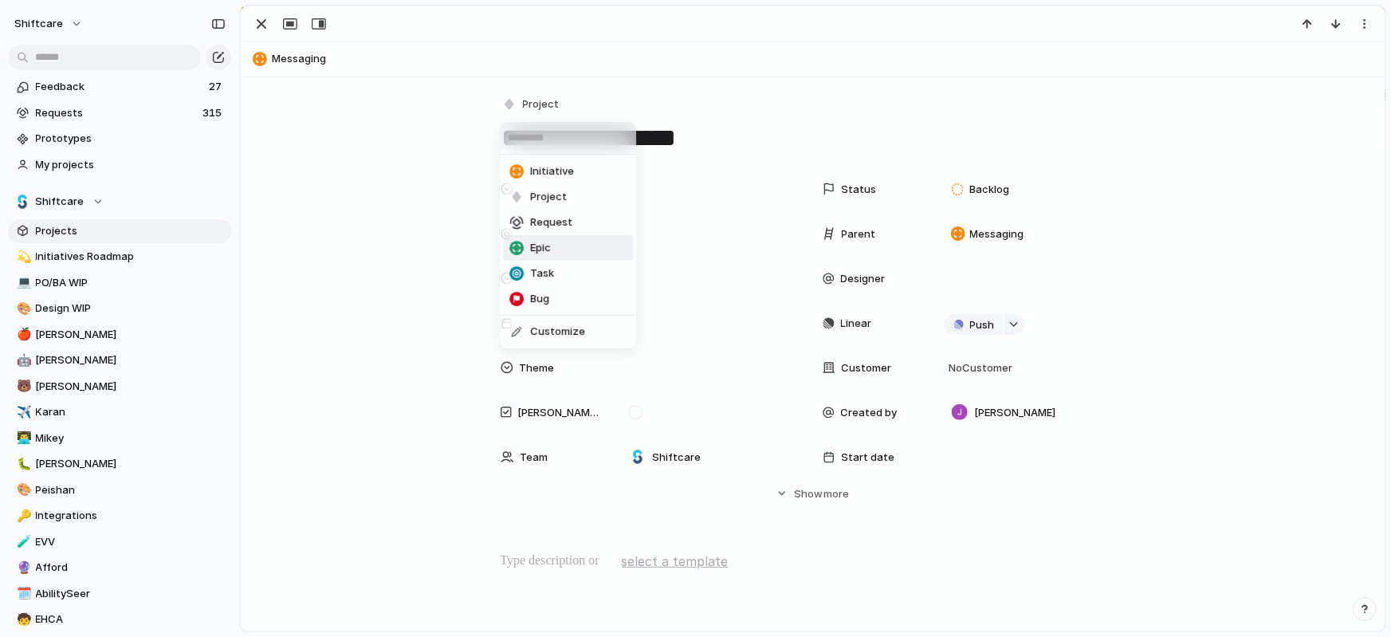
click at [538, 245] on span "Epic" at bounding box center [540, 248] width 21 height 16
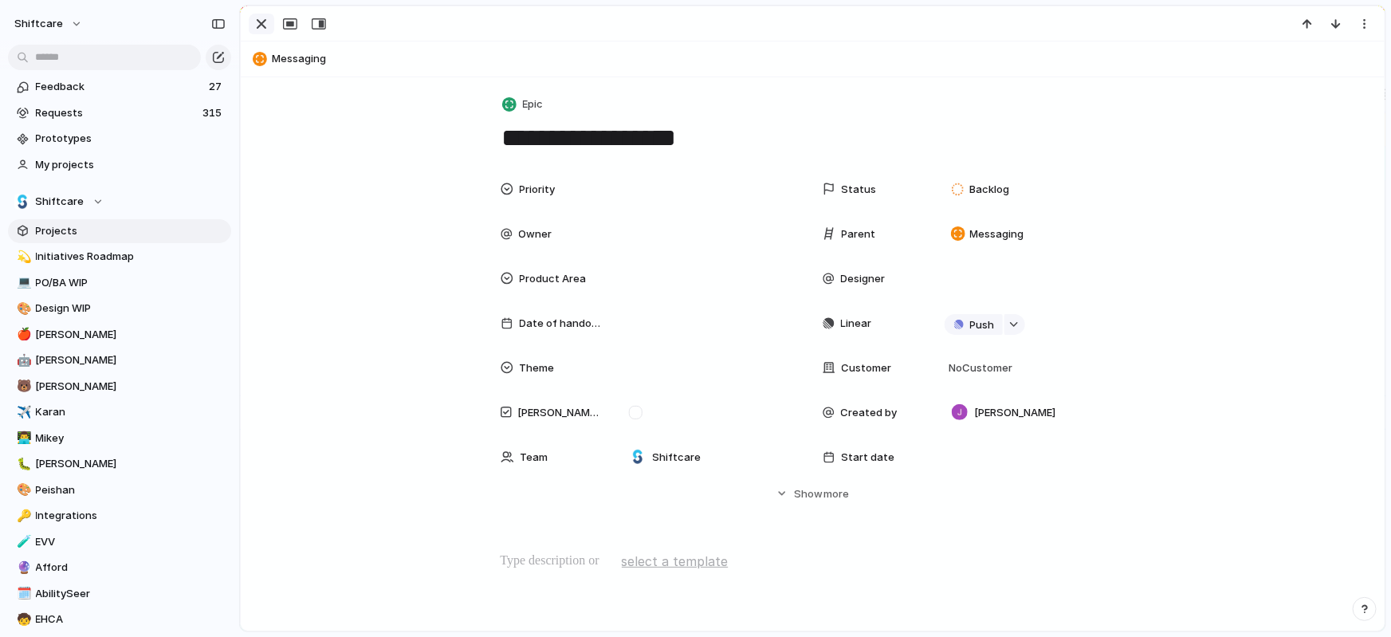
click at [257, 25] on div "button" at bounding box center [261, 23] width 19 height 19
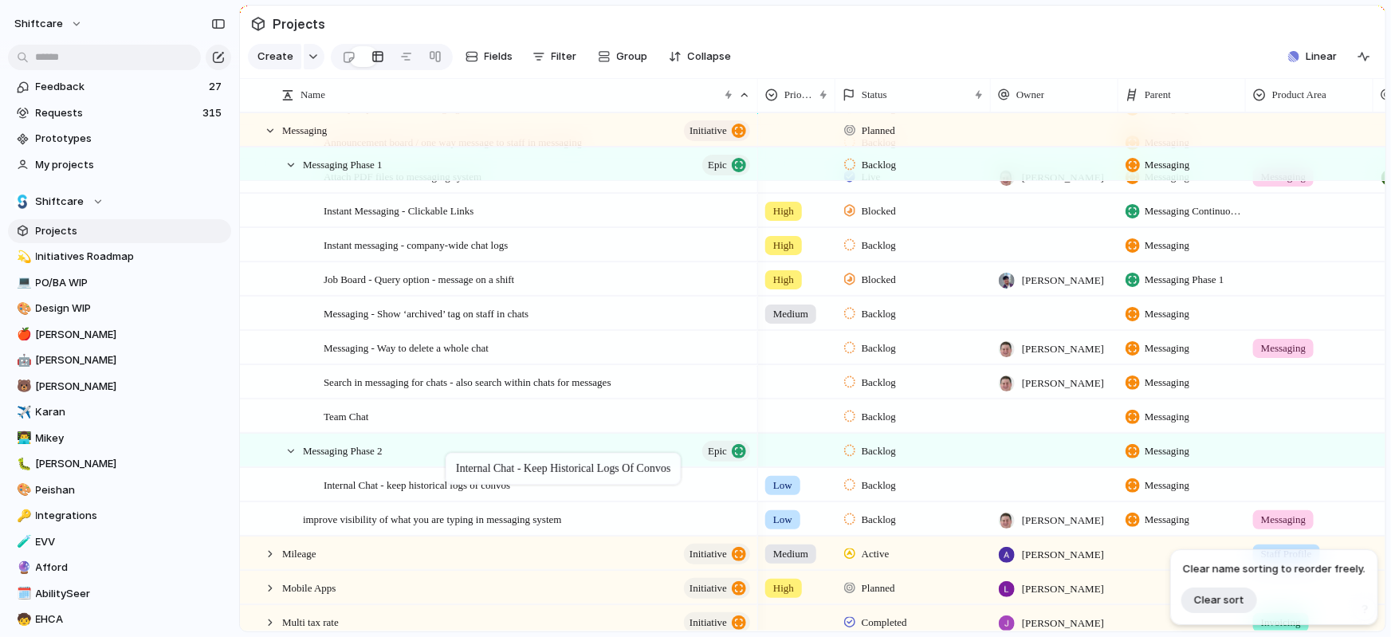
drag, startPoint x: 438, startPoint y: 269, endPoint x: 453, endPoint y: 456, distance: 187.9
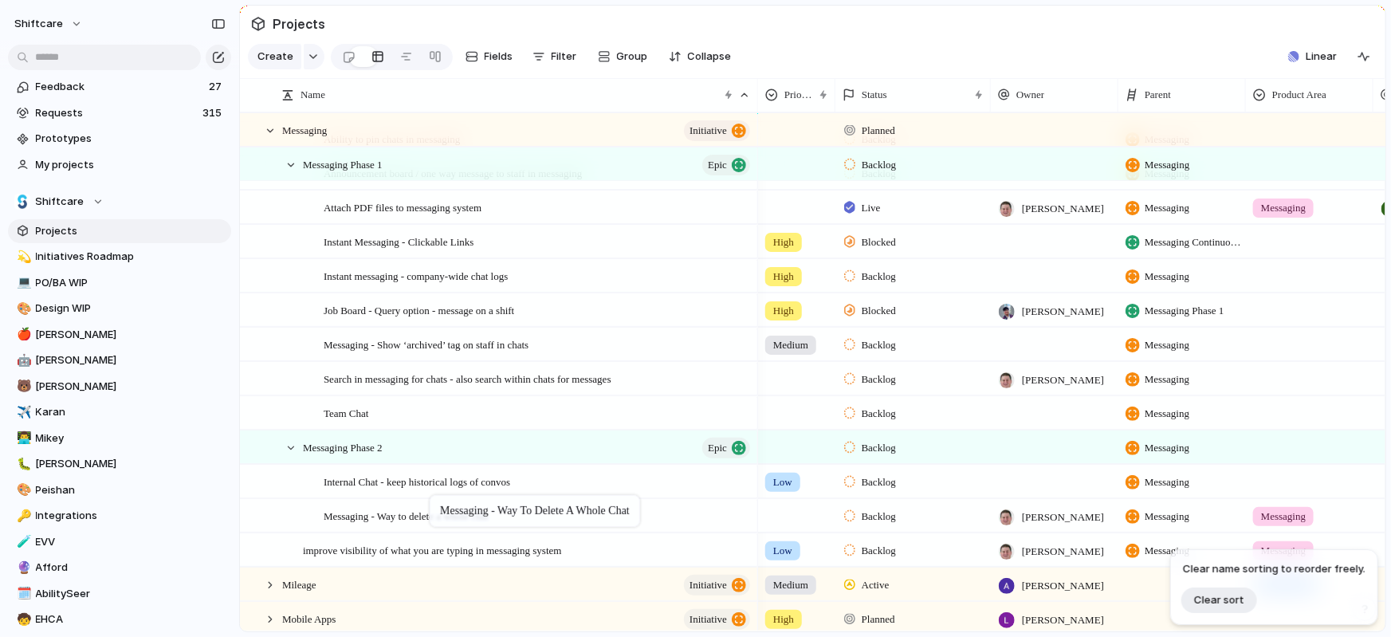
drag, startPoint x: 439, startPoint y: 376, endPoint x: 437, endPoint y: 500, distance: 124.3
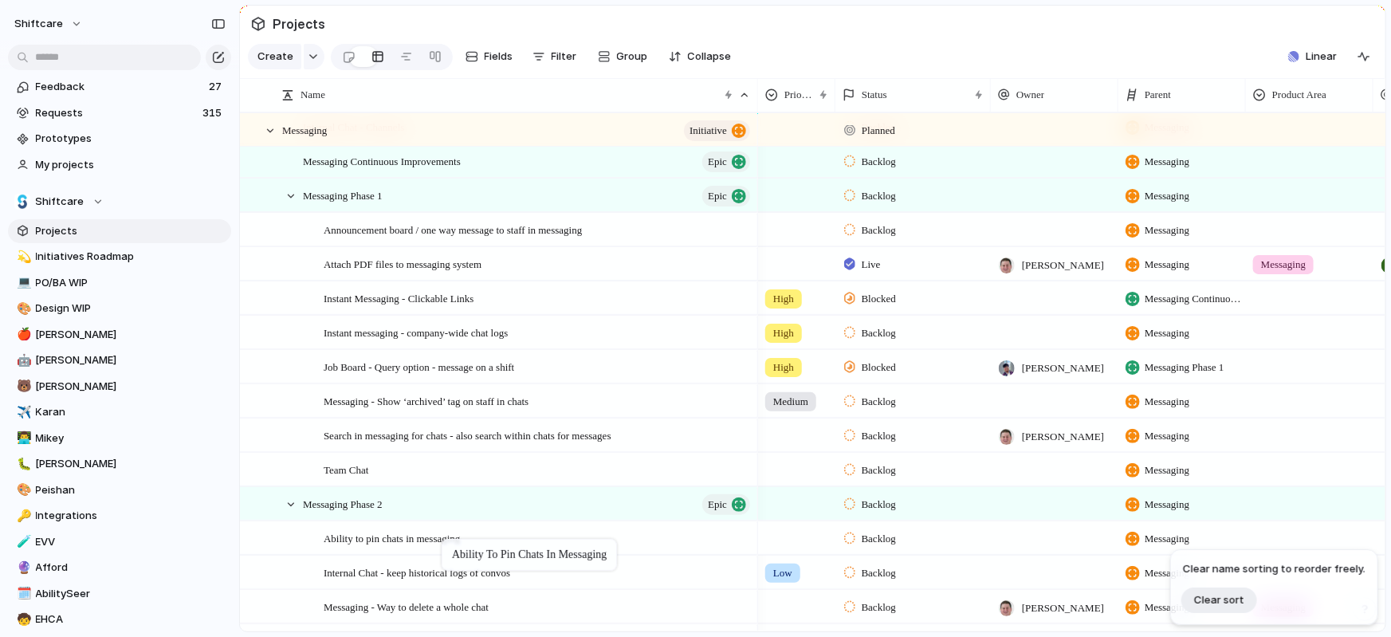
drag, startPoint x: 430, startPoint y: 228, endPoint x: 449, endPoint y: 542, distance: 314.6
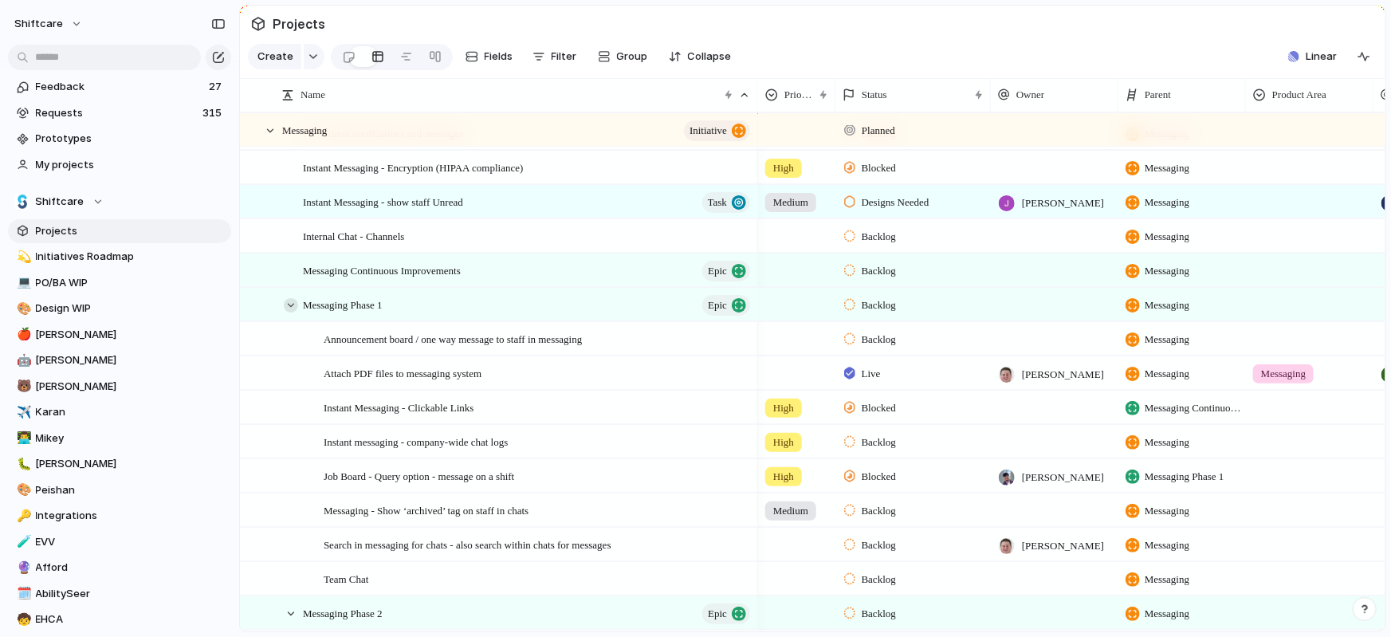
click at [289, 308] on div at bounding box center [291, 305] width 14 height 14
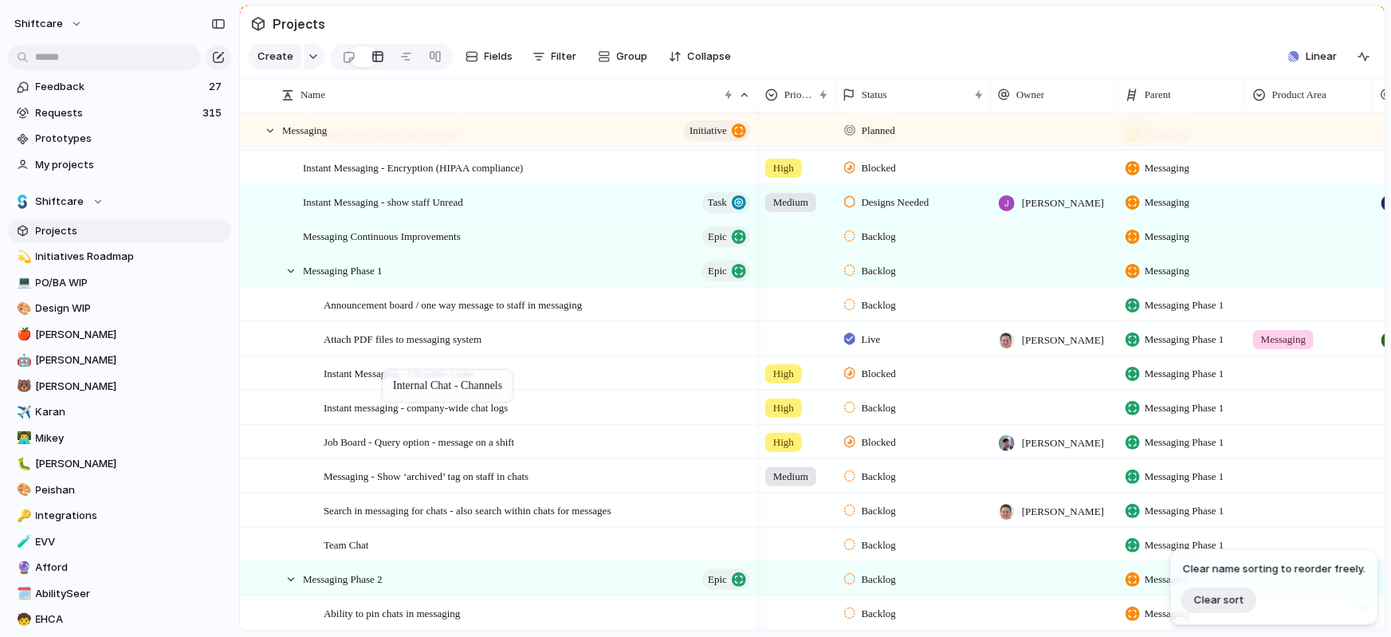
drag, startPoint x: 389, startPoint y: 235, endPoint x: 390, endPoint y: 372, distance: 137.1
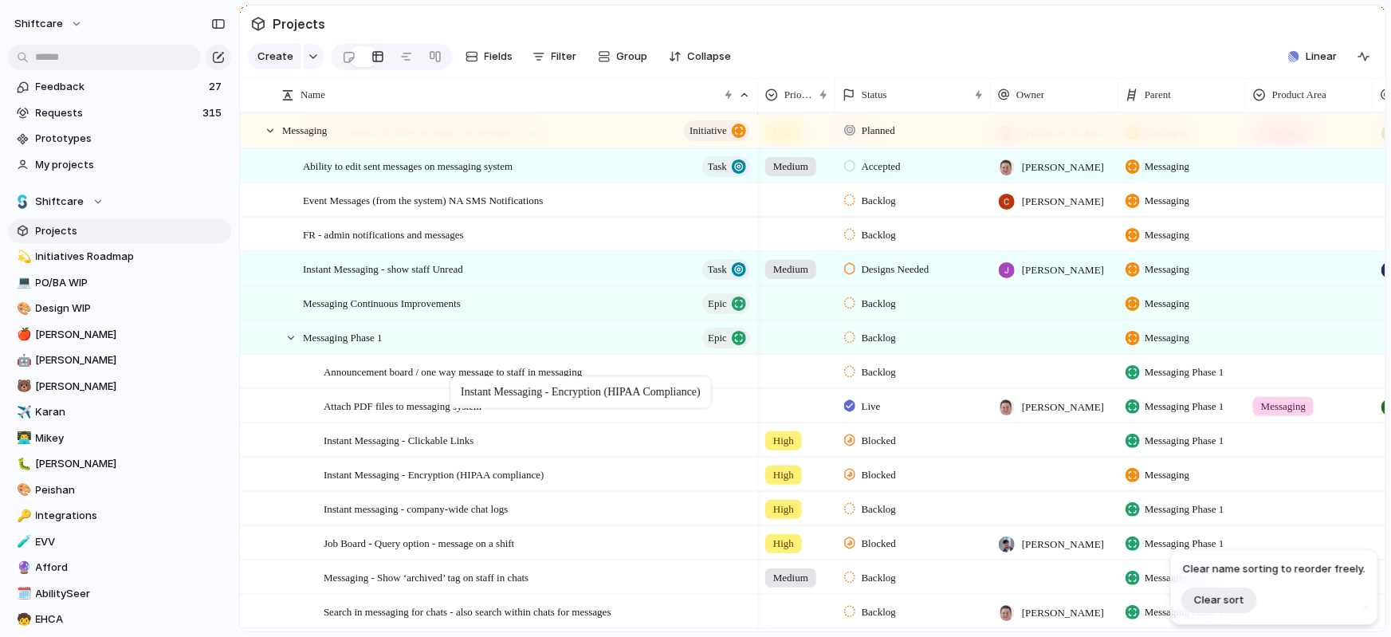
drag, startPoint x: 457, startPoint y: 267, endPoint x: 458, endPoint y: 380, distance: 113.2
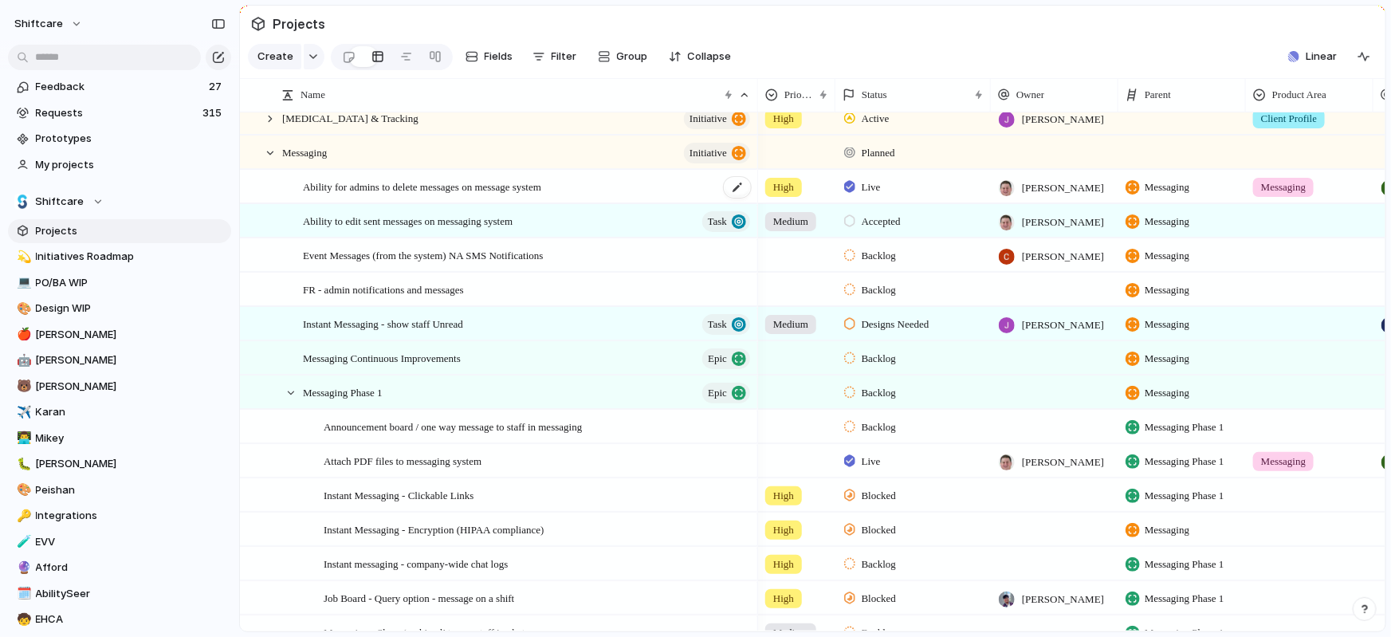
click at [432, 185] on span "Ability for admins to delete messages on message system" at bounding box center [422, 186] width 238 height 18
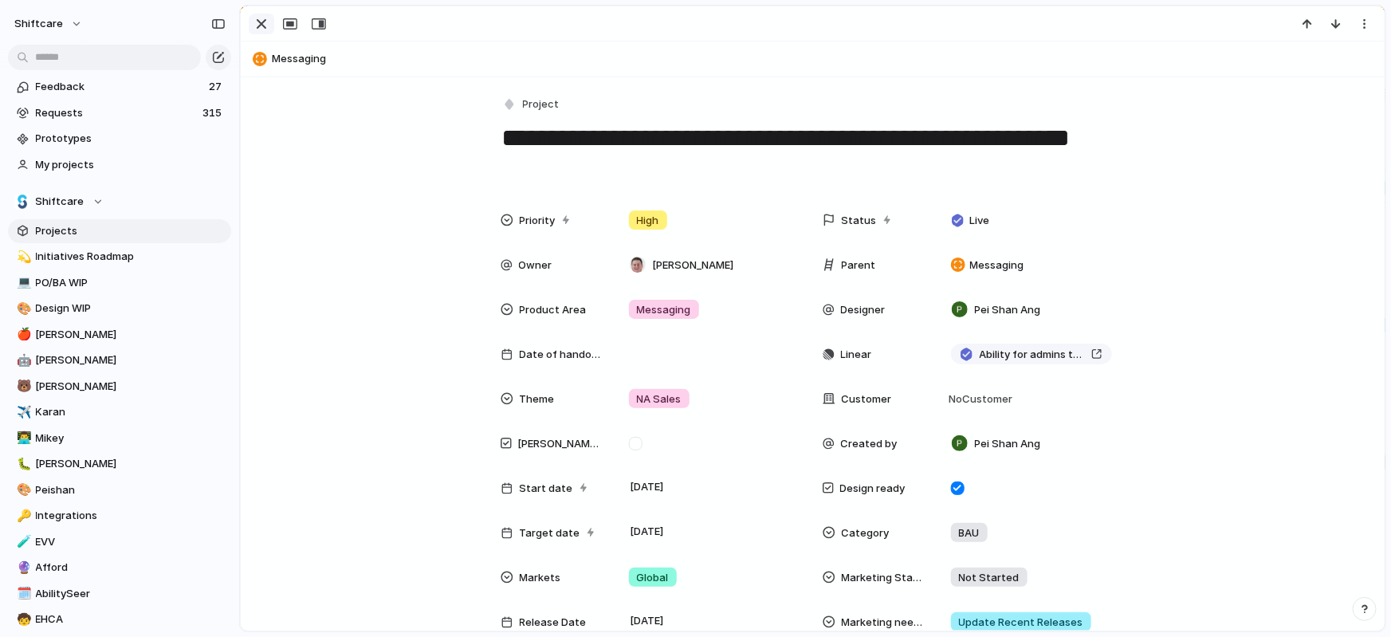
click at [253, 18] on div "button" at bounding box center [261, 23] width 19 height 19
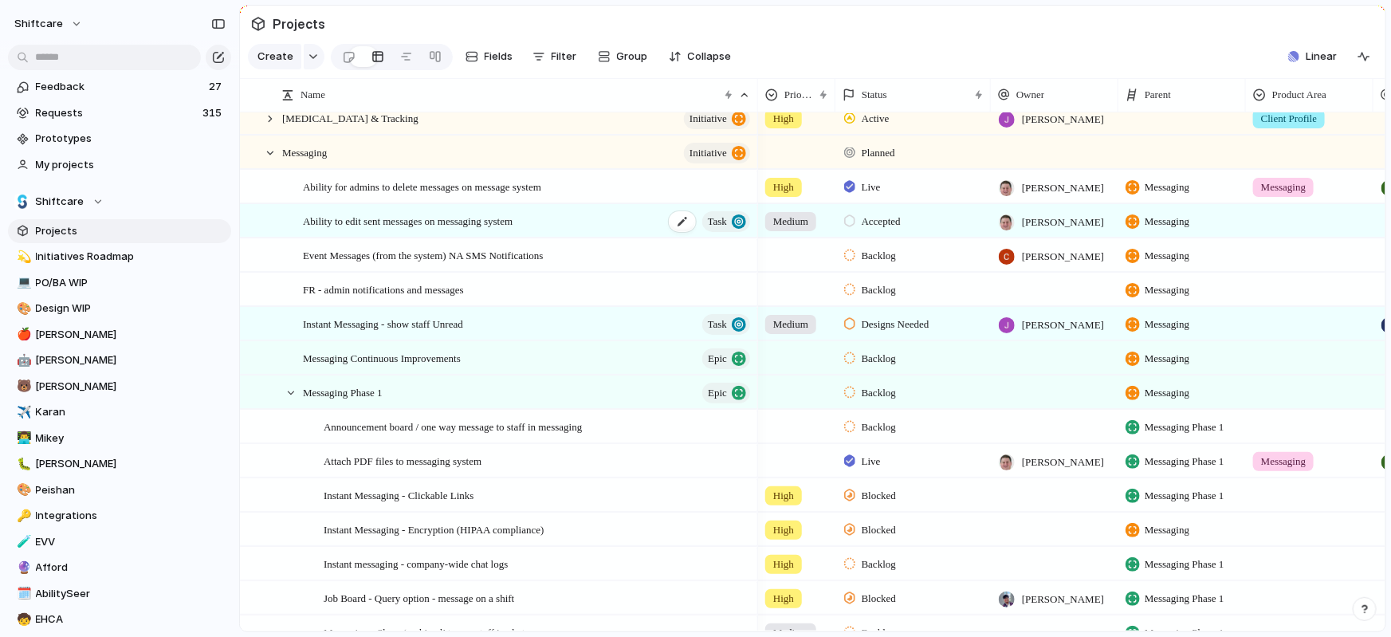
click at [438, 229] on div "Ability to edit sent messages on messaging system Task" at bounding box center [527, 221] width 449 height 33
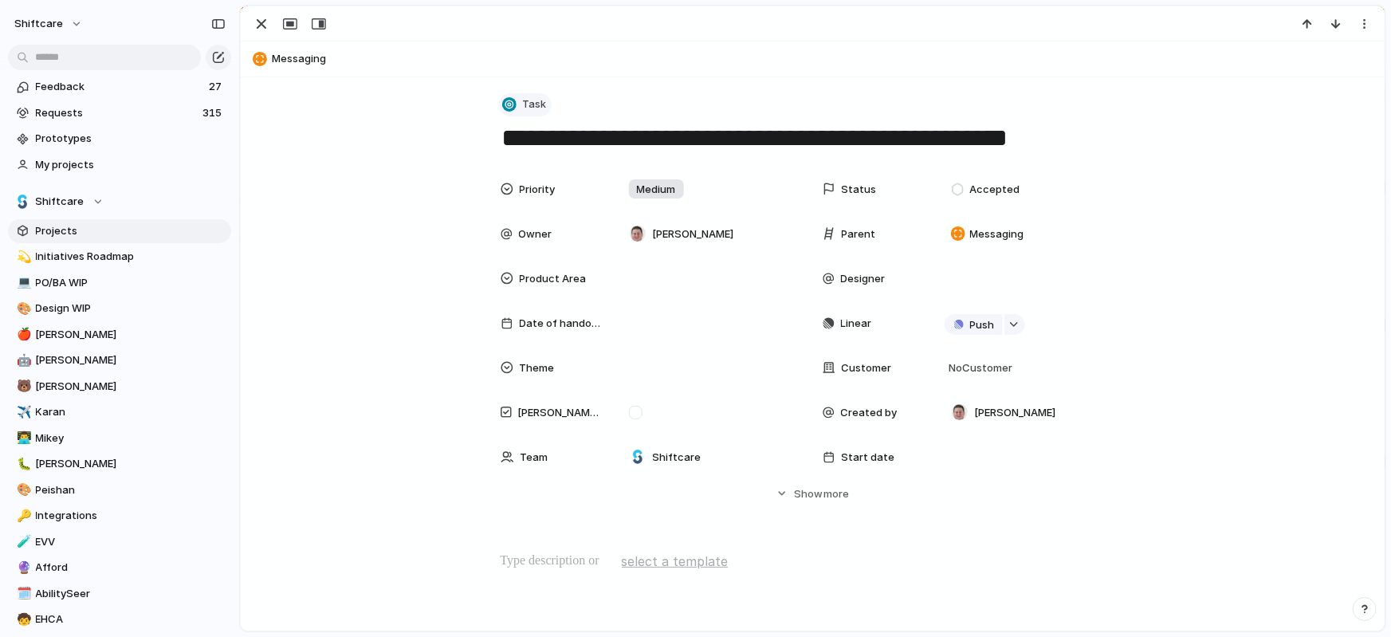
click at [515, 104] on div "button" at bounding box center [509, 104] width 14 height 14
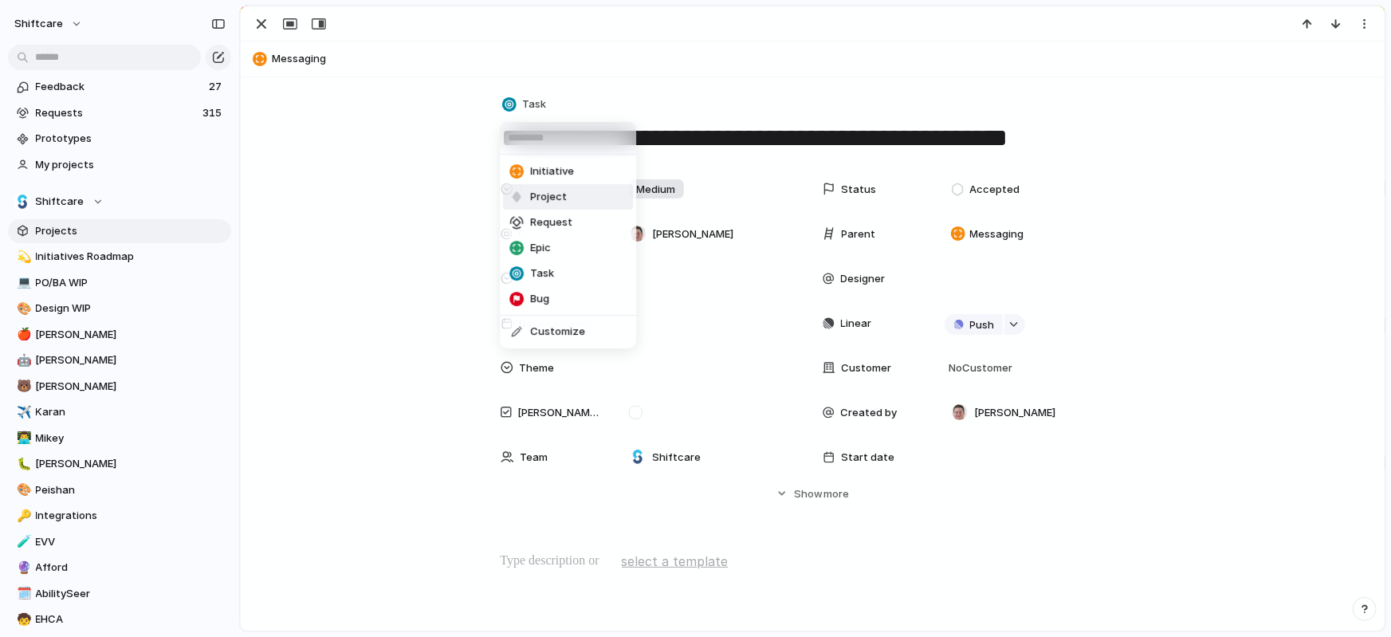
click at [532, 202] on span "Project" at bounding box center [548, 197] width 37 height 16
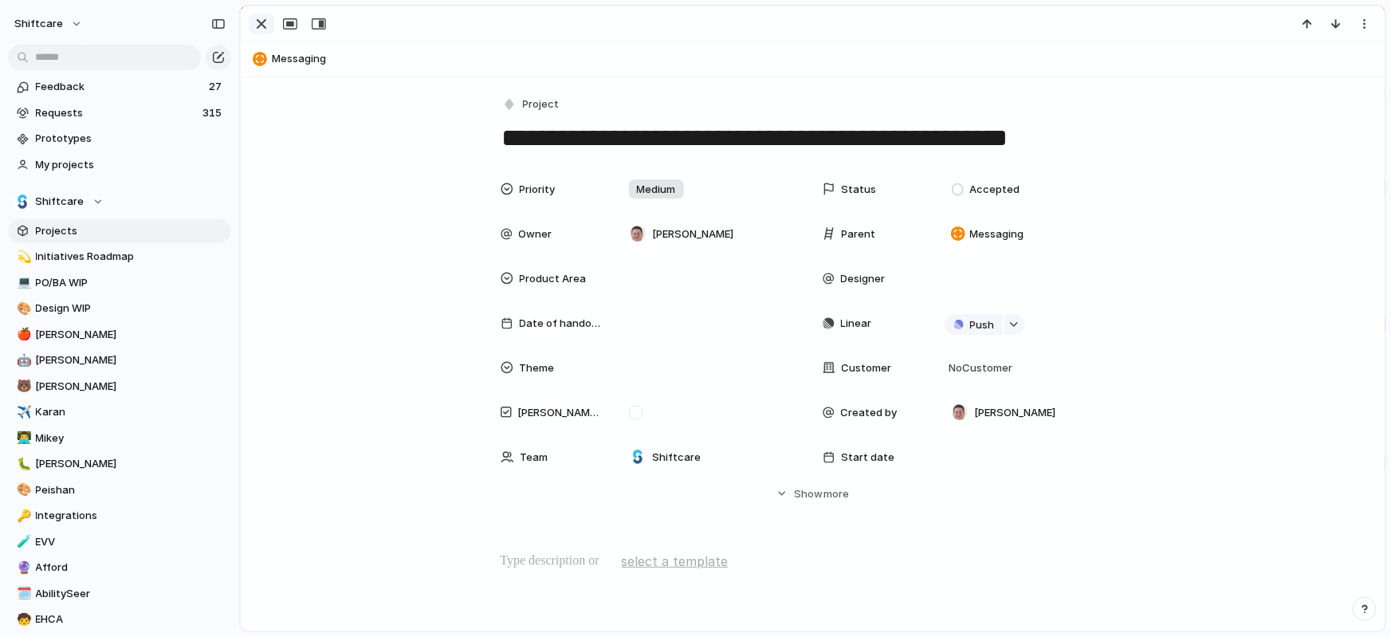
click at [263, 20] on div "button" at bounding box center [261, 23] width 19 height 19
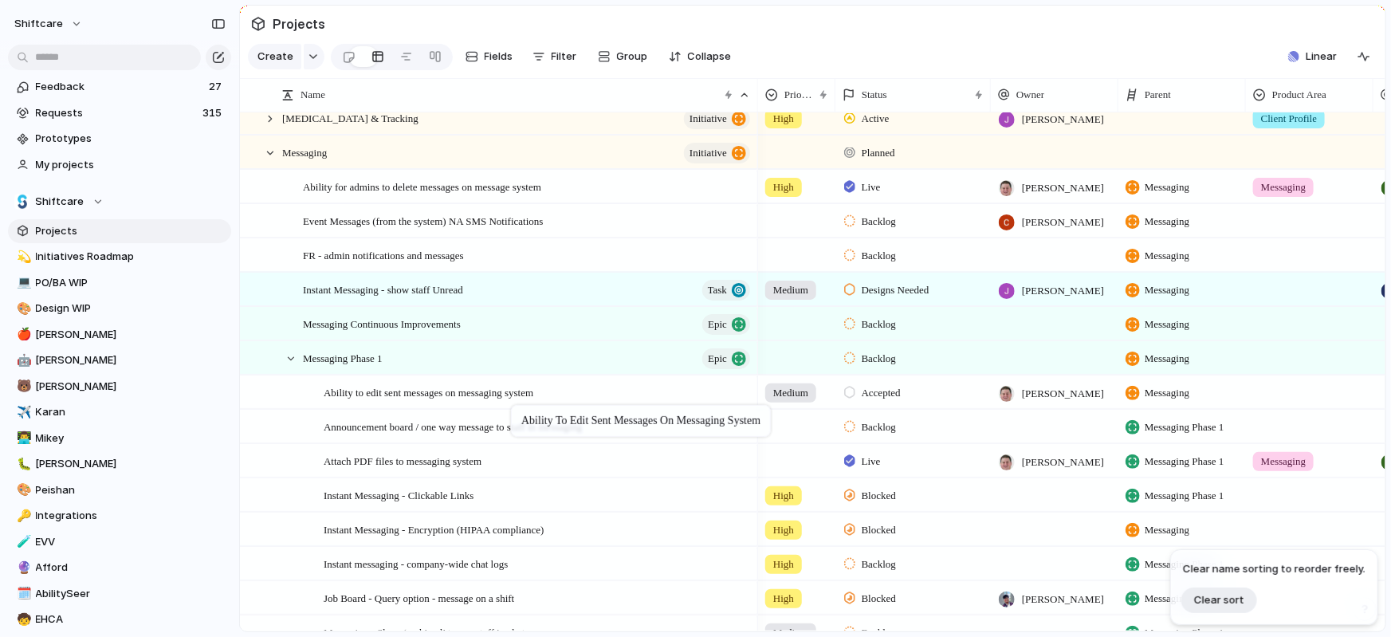
drag, startPoint x: 528, startPoint y: 223, endPoint x: 519, endPoint y: 408, distance: 185.1
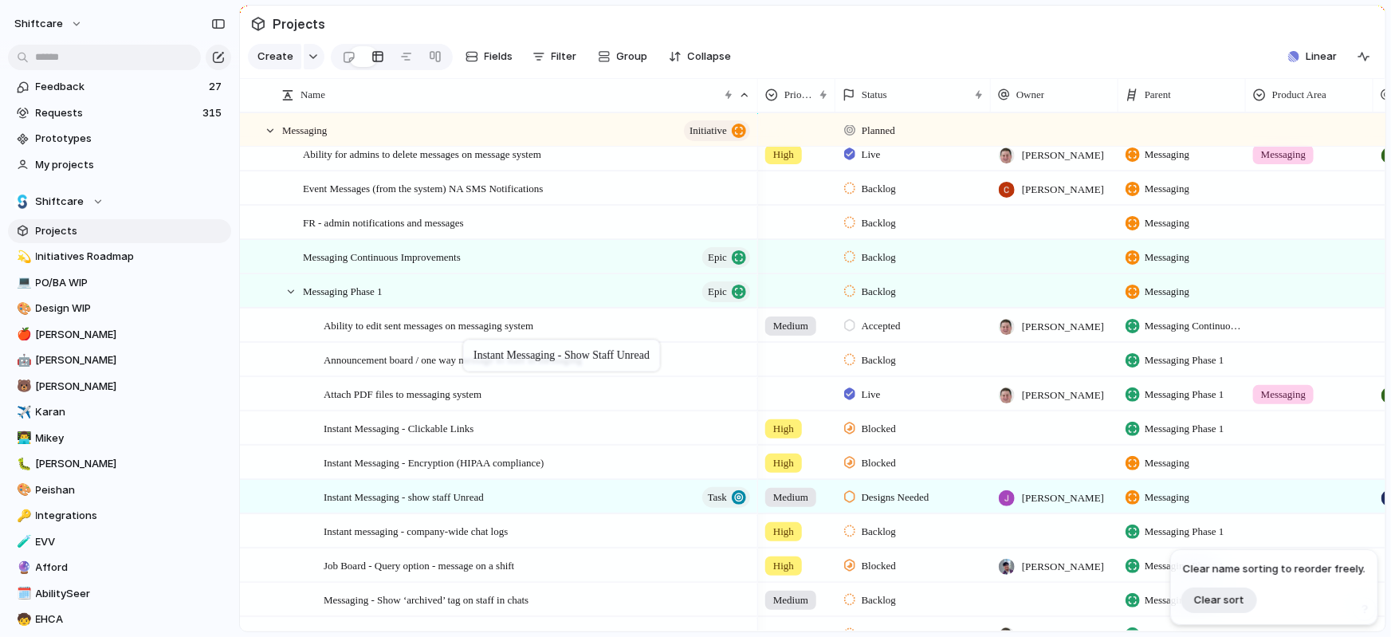
drag, startPoint x: 468, startPoint y: 259, endPoint x: 471, endPoint y: 359, distance: 100.5
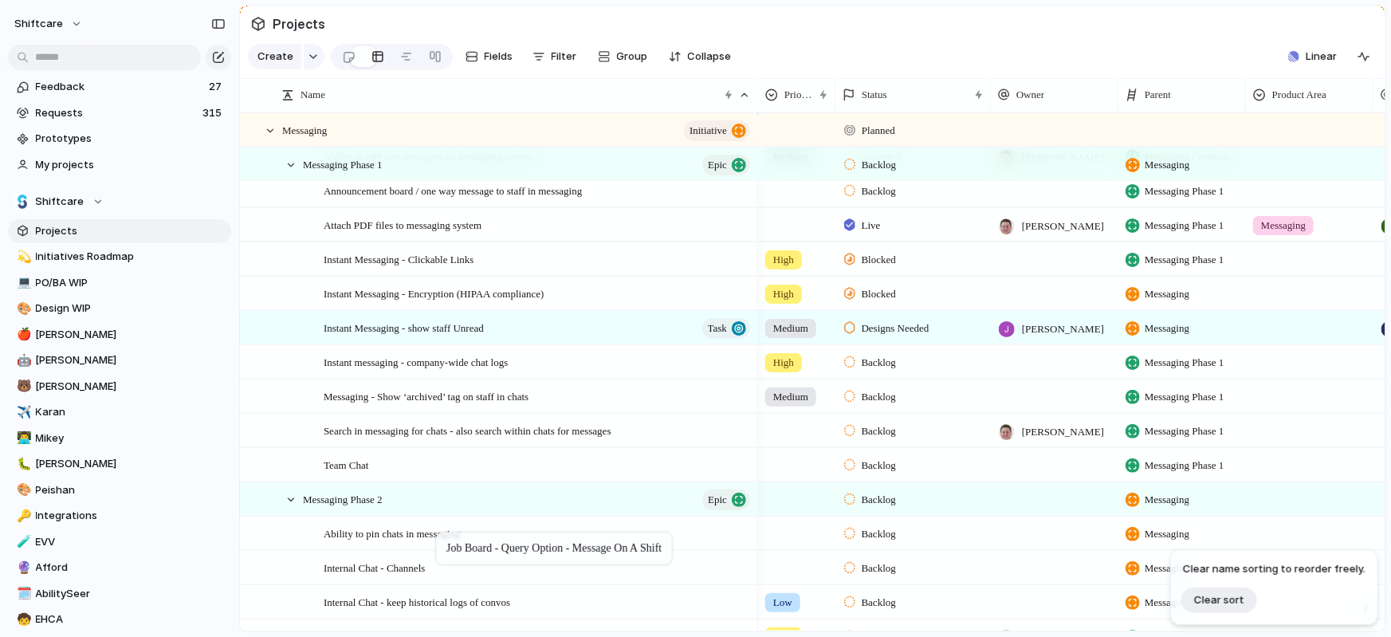
drag, startPoint x: 441, startPoint y: 398, endPoint x: 444, endPoint y: 535, distance: 137.9
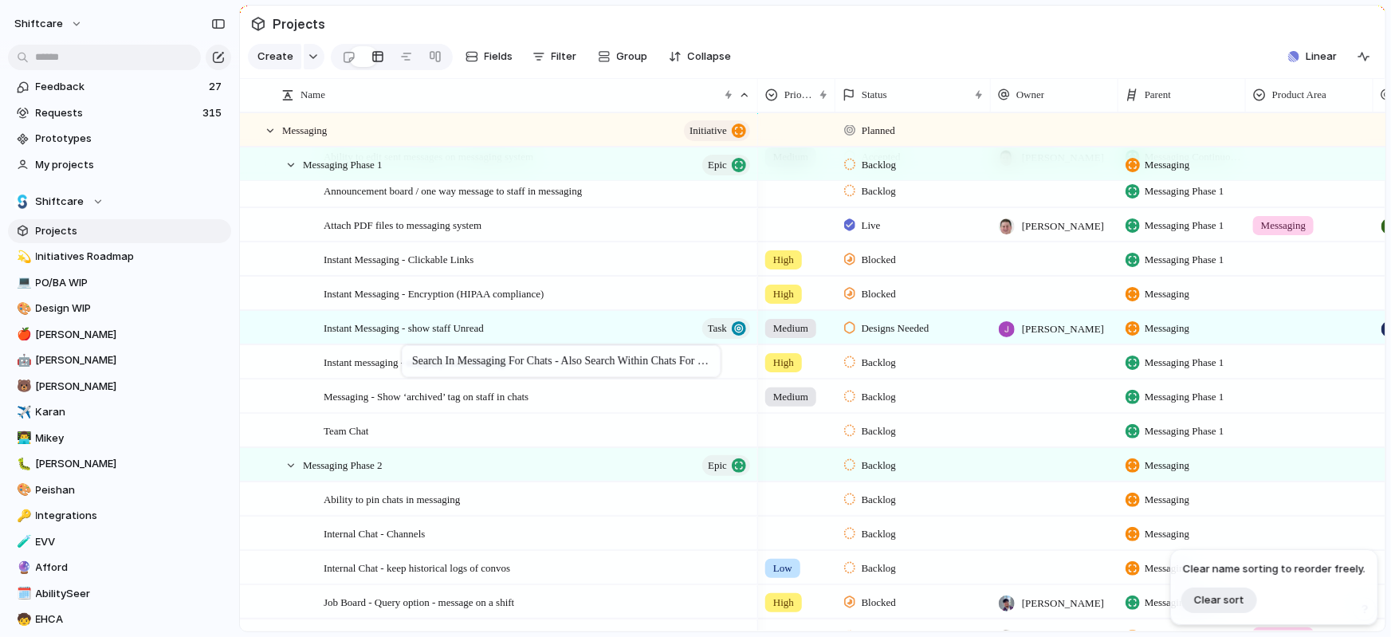
drag, startPoint x: 437, startPoint y: 428, endPoint x: 410, endPoint y: 347, distance: 85.9
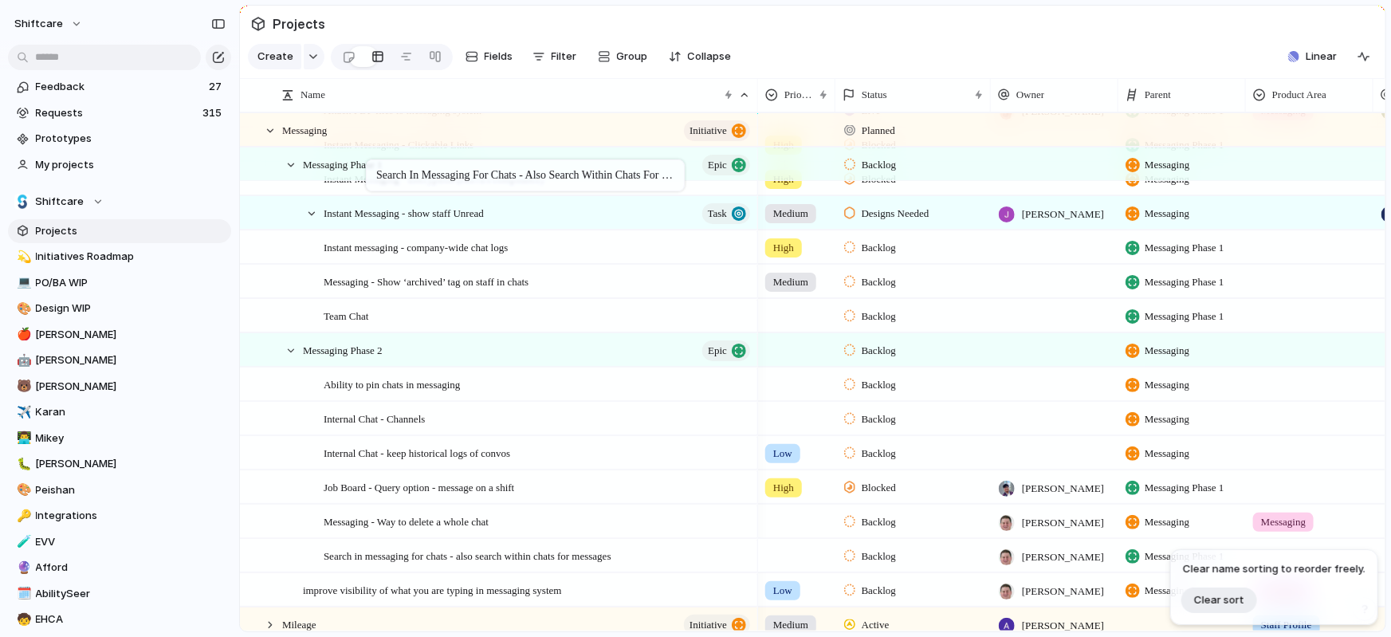
drag, startPoint x: 437, startPoint y: 556, endPoint x: 374, endPoint y: 163, distance: 398.0
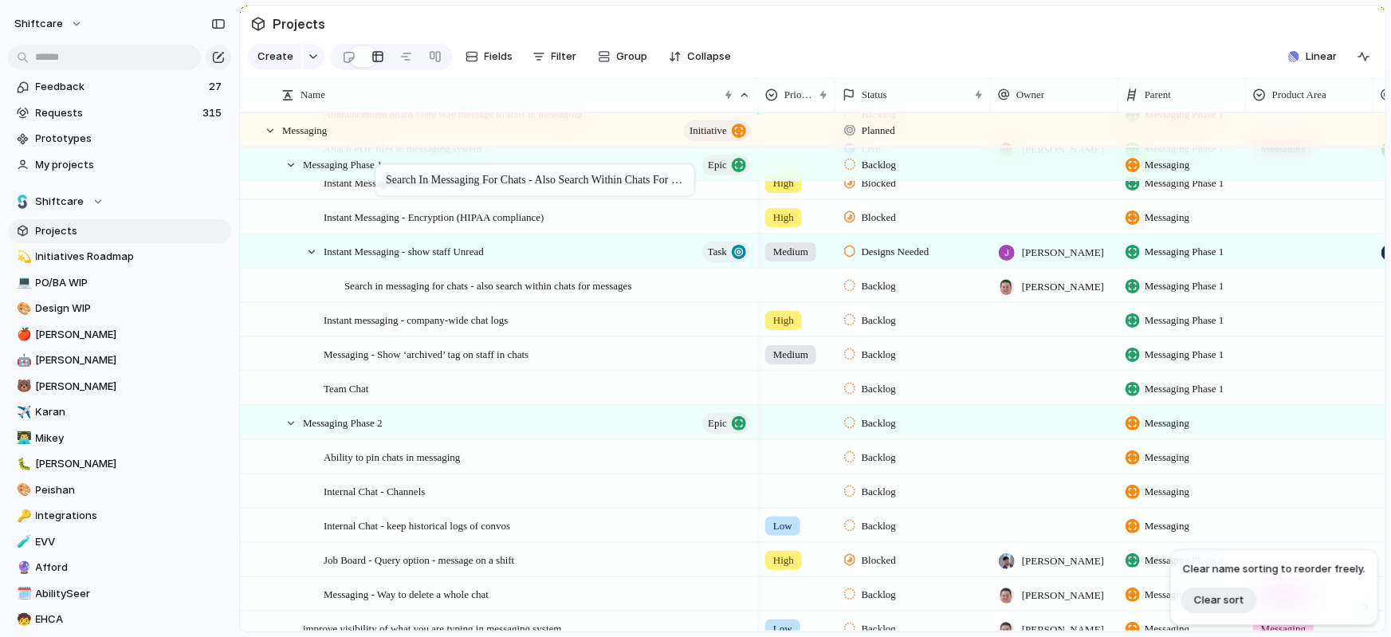
drag, startPoint x: 476, startPoint y: 602, endPoint x: 383, endPoint y: 167, distance: 444.0
drag, startPoint x: 404, startPoint y: 275, endPoint x: 372, endPoint y: 165, distance: 114.5
drag, startPoint x: 407, startPoint y: 286, endPoint x: 377, endPoint y: 157, distance: 132.6
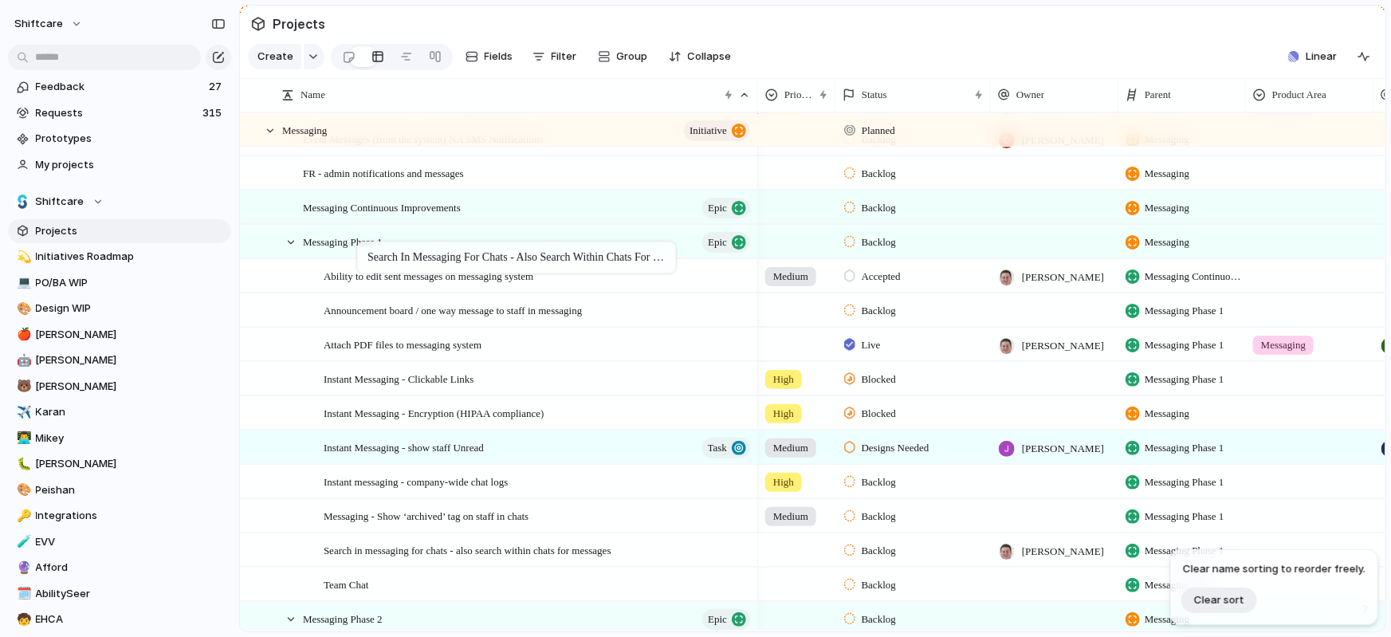
drag, startPoint x: 445, startPoint y: 478, endPoint x: 365, endPoint y: 245, distance: 247.0
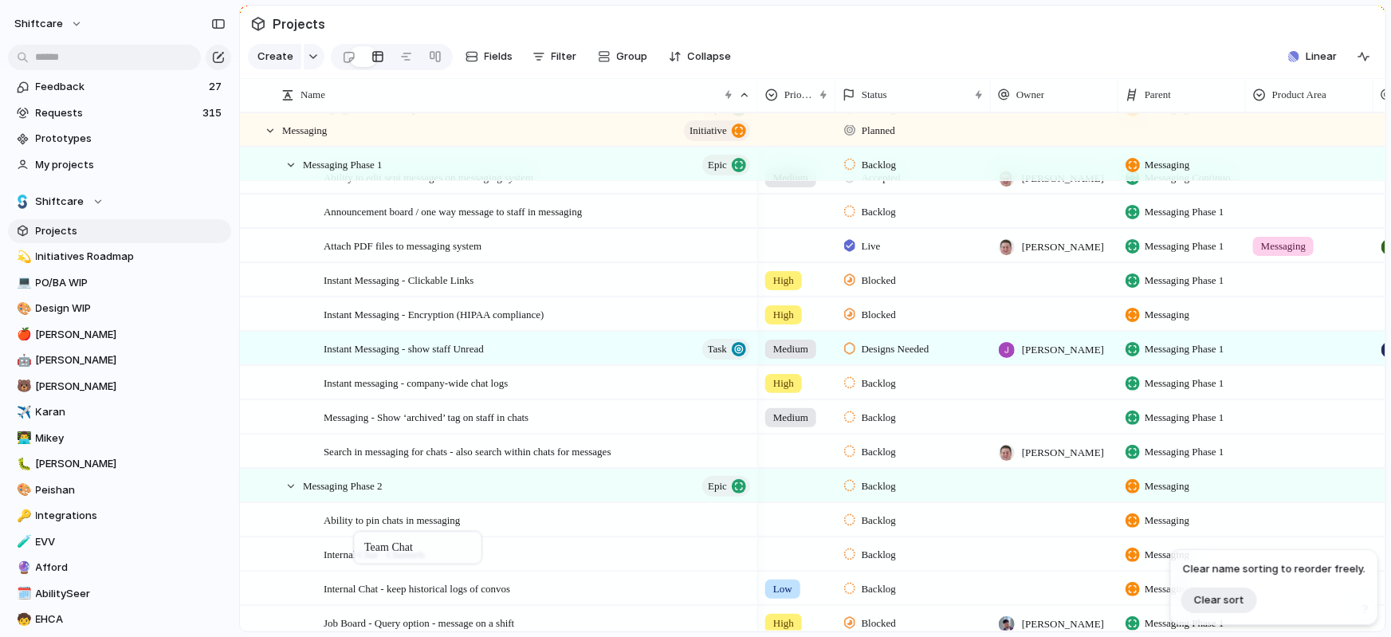
drag, startPoint x: 354, startPoint y: 488, endPoint x: 363, endPoint y: 535, distance: 47.0
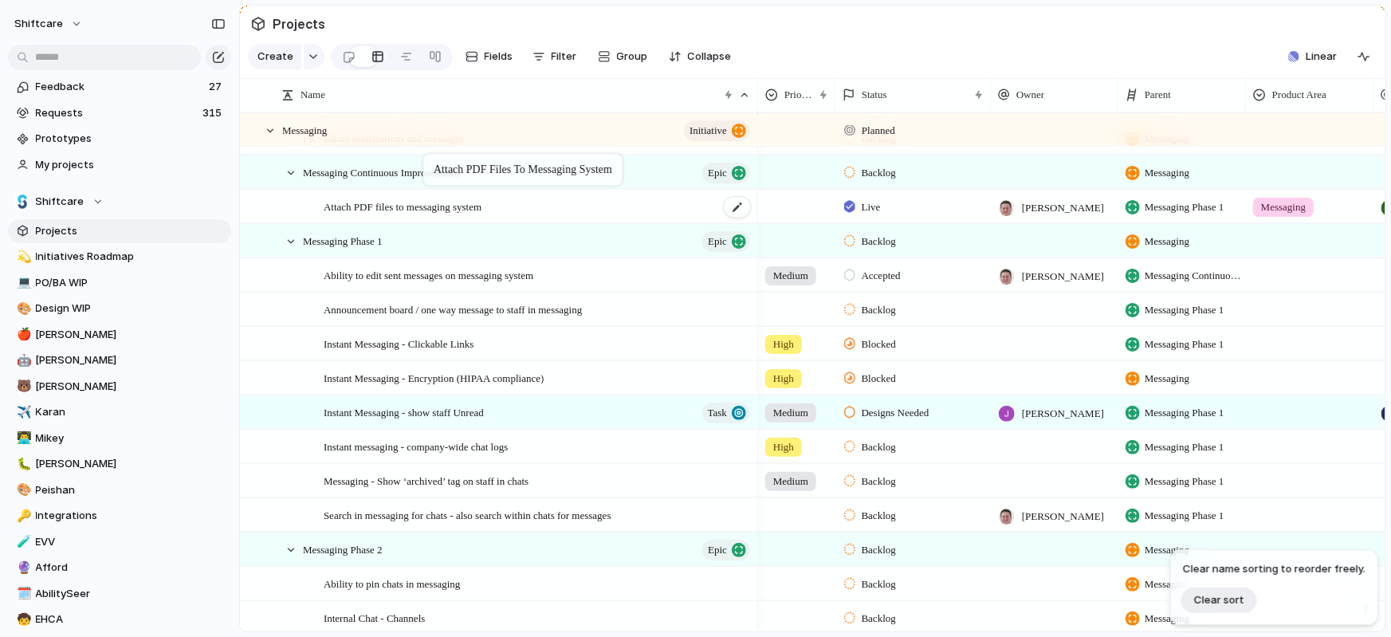
drag, startPoint x: 449, startPoint y: 309, endPoint x: 456, endPoint y: 208, distance: 101.5
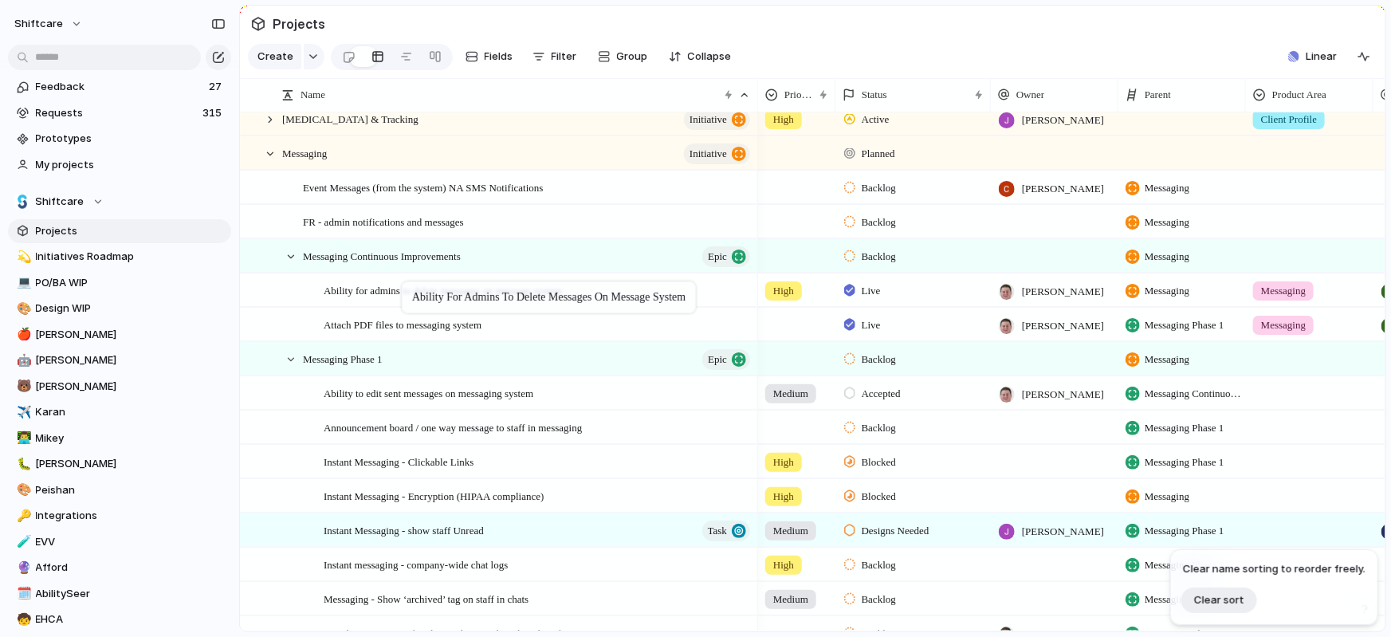
drag, startPoint x: 404, startPoint y: 185, endPoint x: 408, endPoint y: 294, distance: 109.2
click at [865, 254] on span "Backlog" at bounding box center [878, 257] width 34 height 16
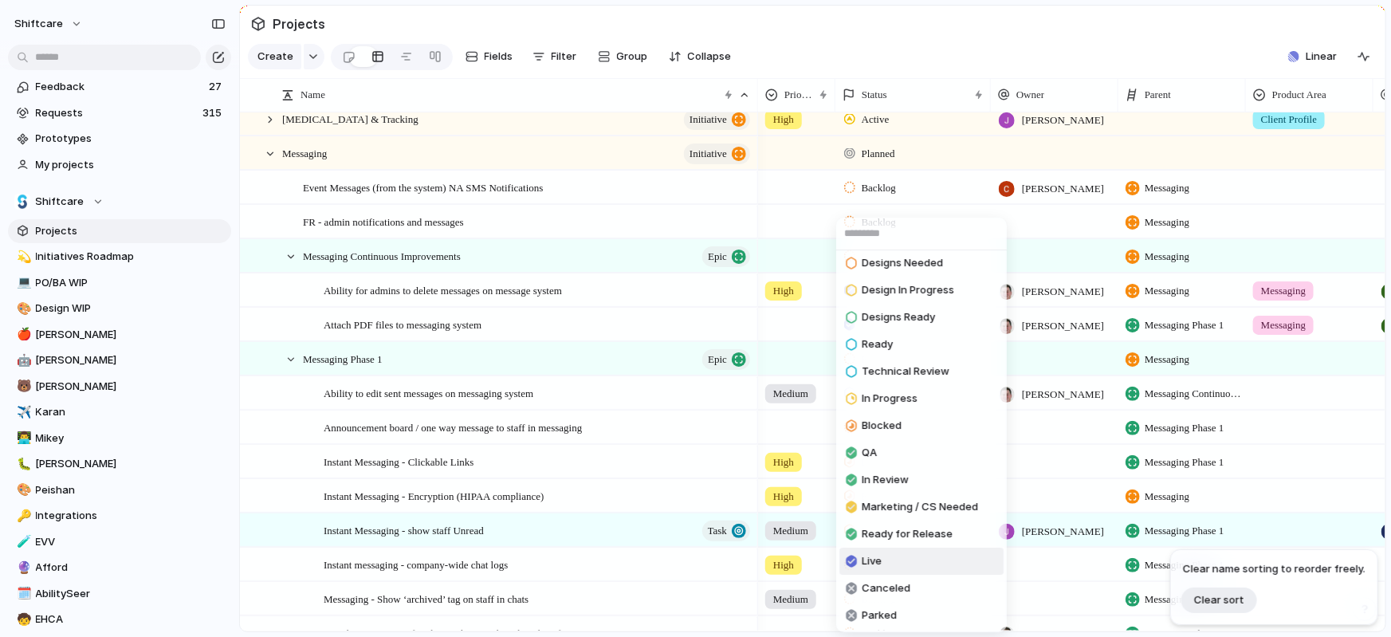
click at [877, 555] on span "Live" at bounding box center [871, 561] width 20 height 16
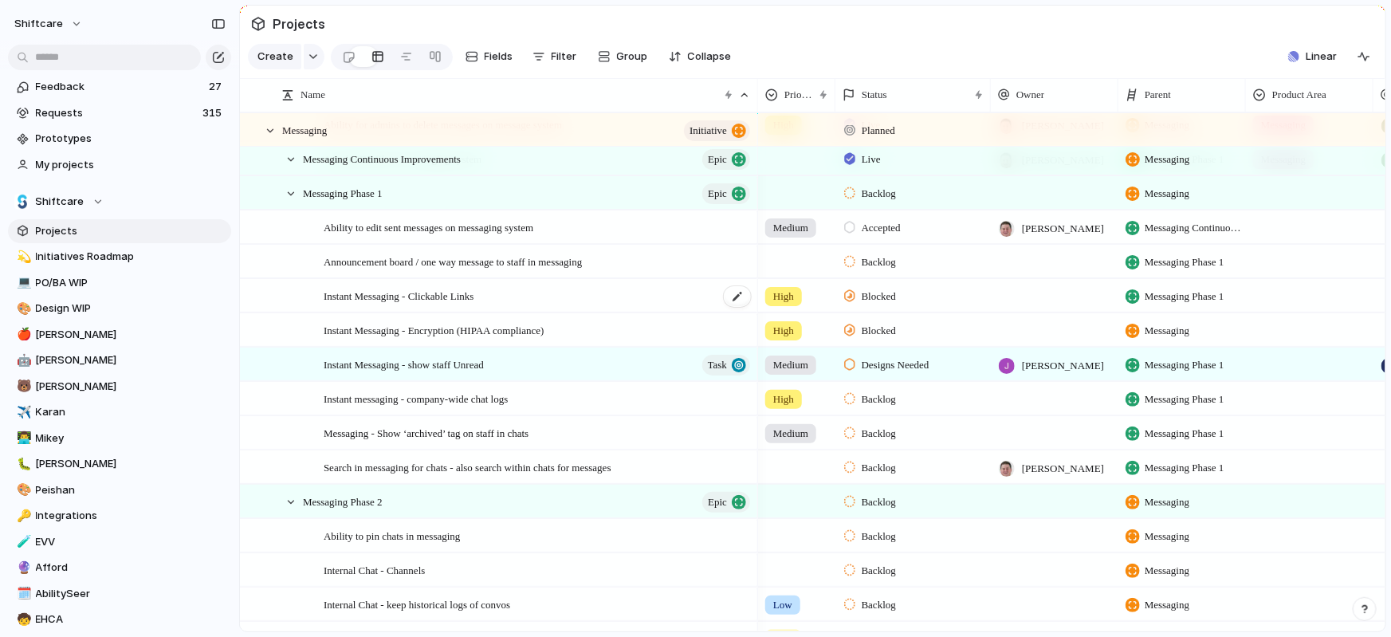
click at [635, 298] on div "Instant Messaging - Clickable Links" at bounding box center [538, 296] width 429 height 33
